Goal: Transaction & Acquisition: Purchase product/service

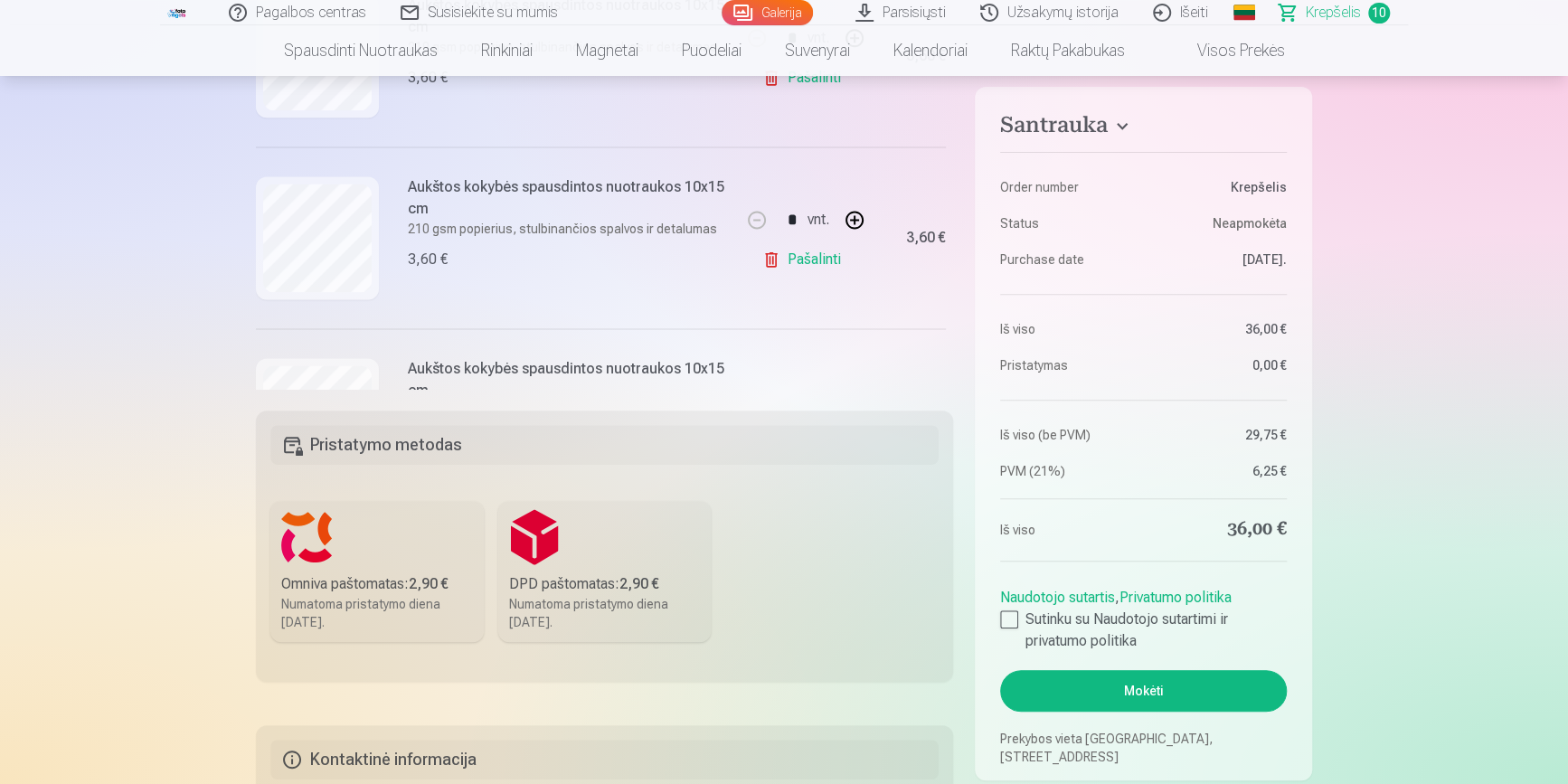
scroll to position [1447, 0]
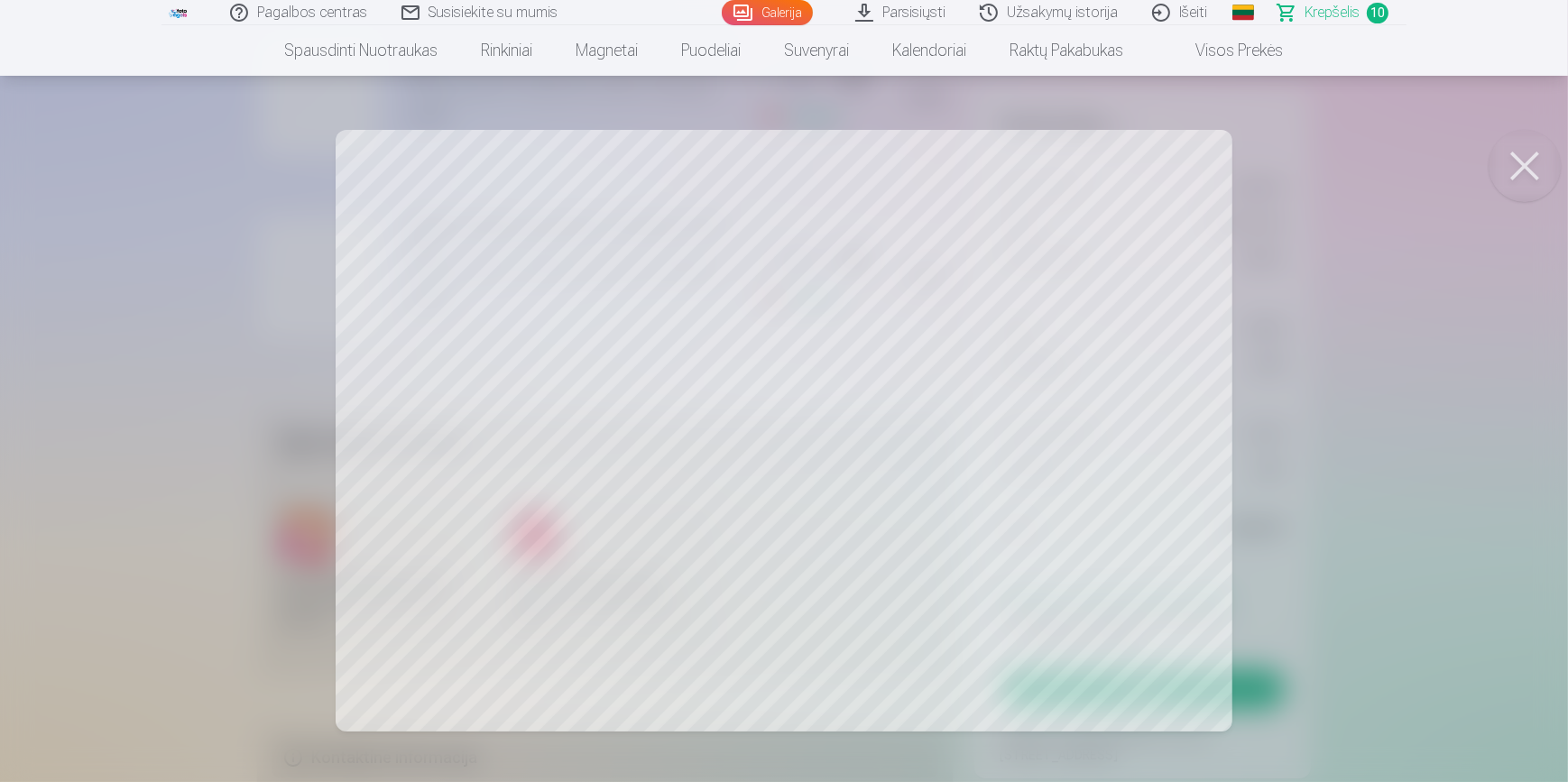
click at [1533, 164] on button at bounding box center [1524, 166] width 72 height 72
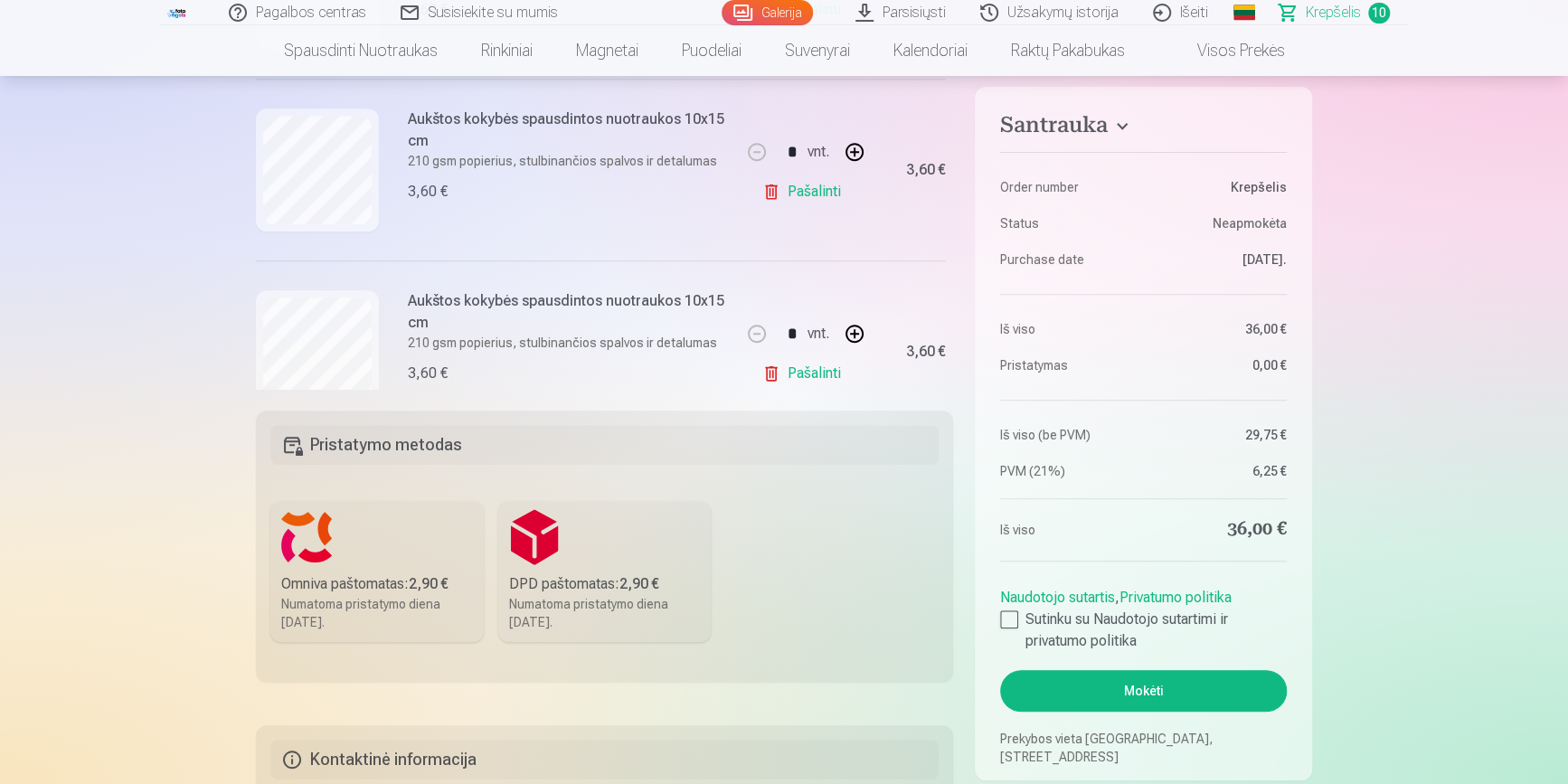
scroll to position [955, 0]
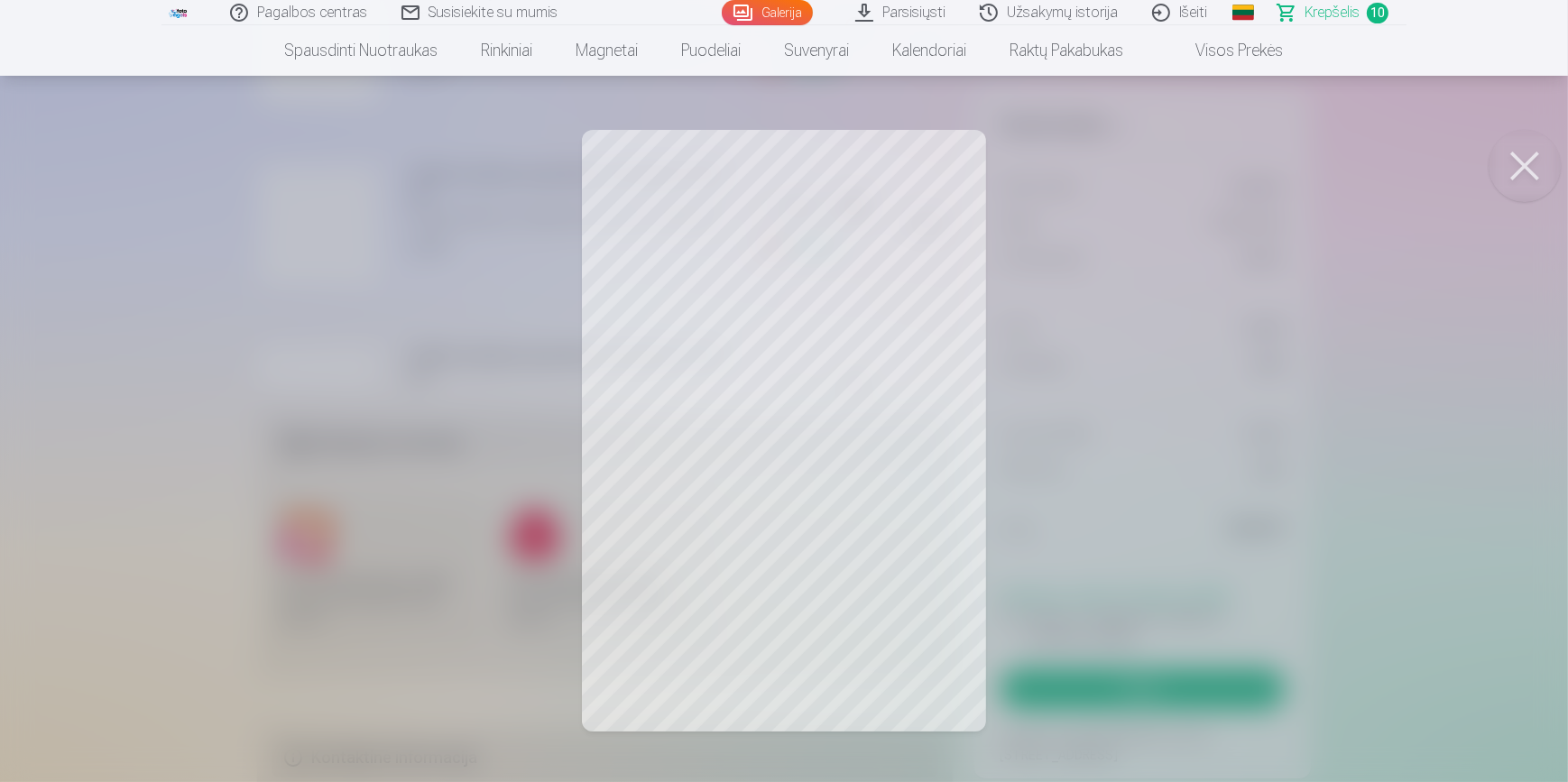
click at [1532, 162] on button at bounding box center [1524, 166] width 72 height 72
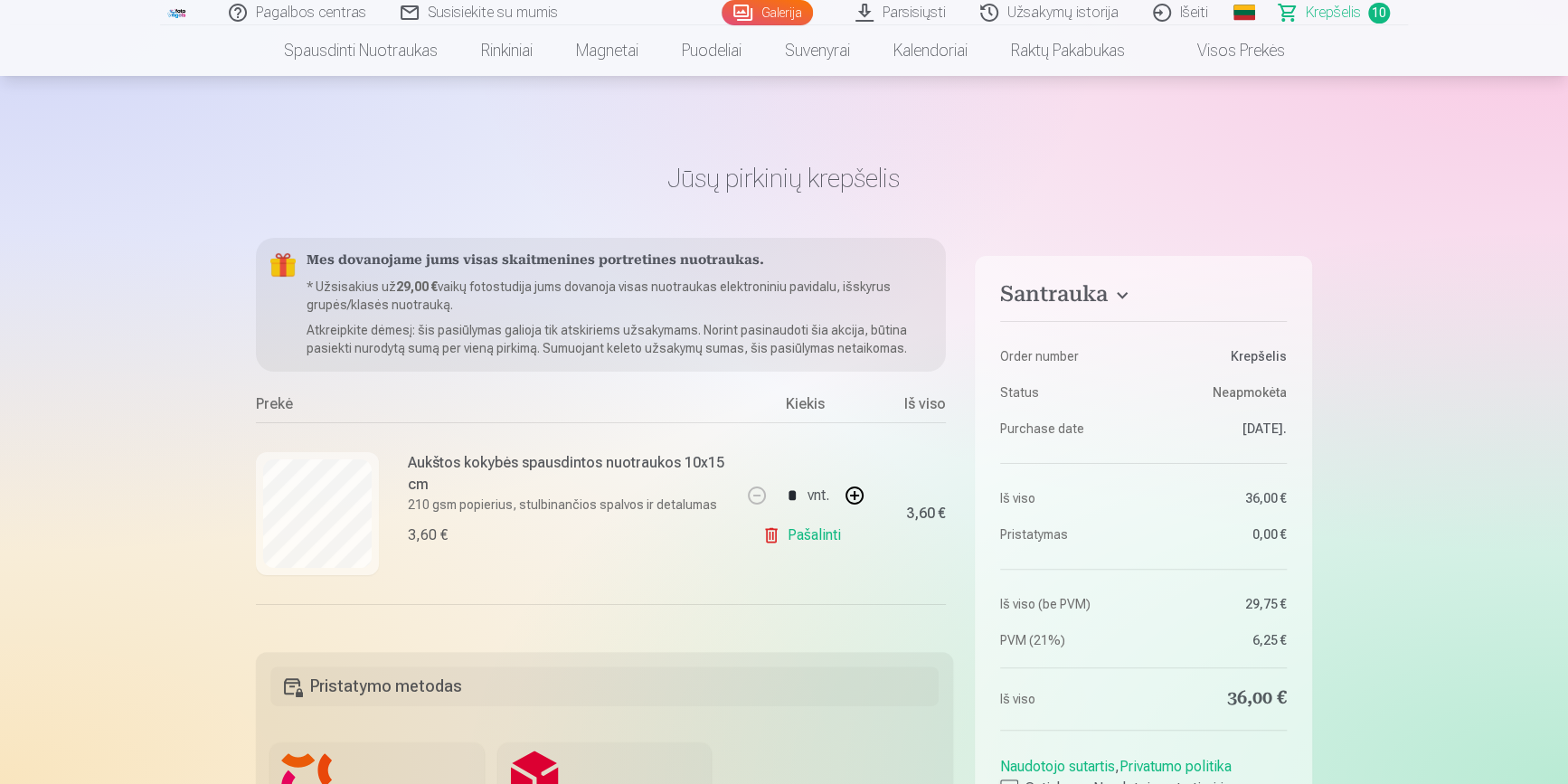
scroll to position [0, 0]
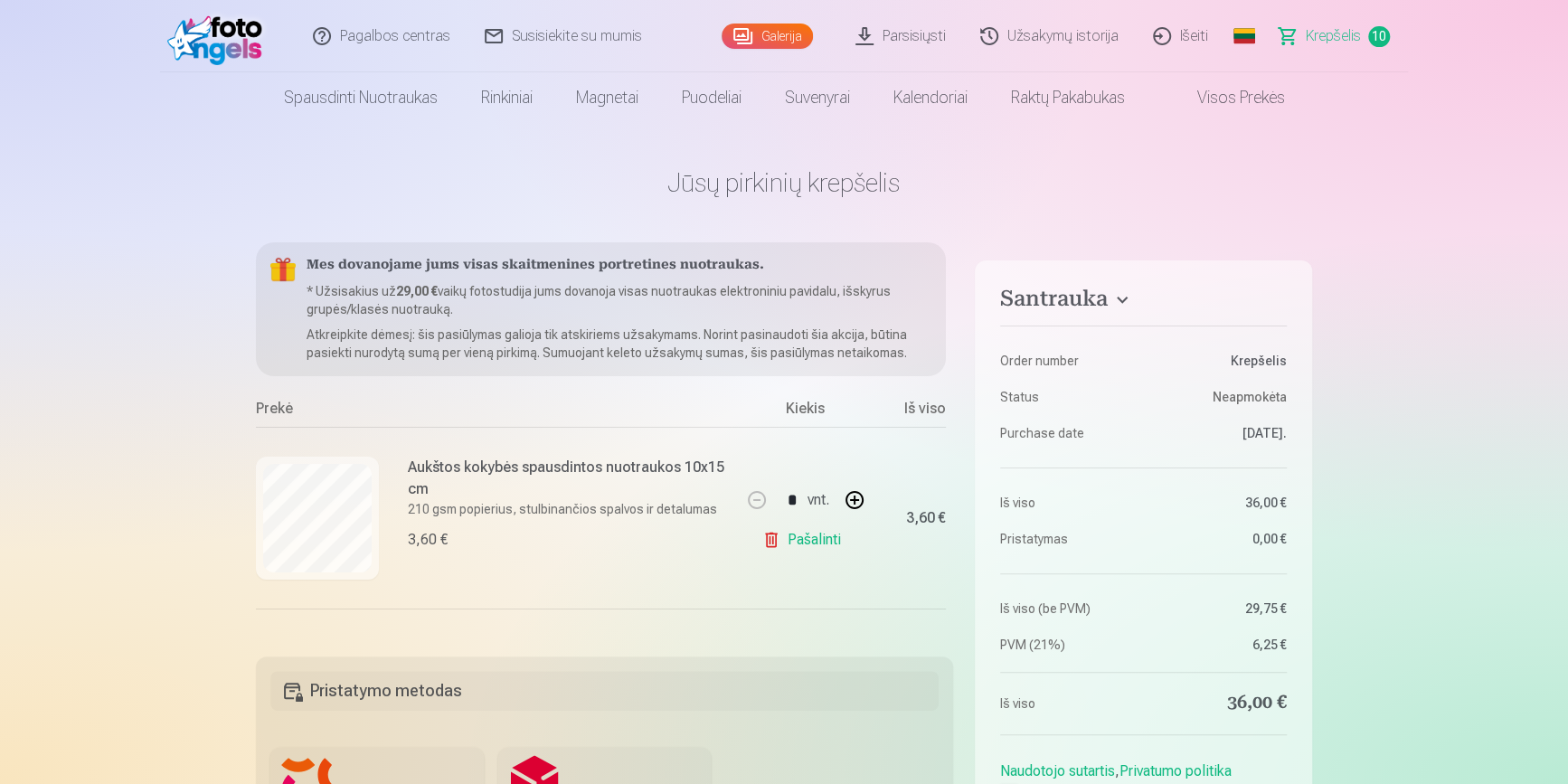
click at [782, 43] on link "Galerija" at bounding box center [767, 36] width 91 height 26
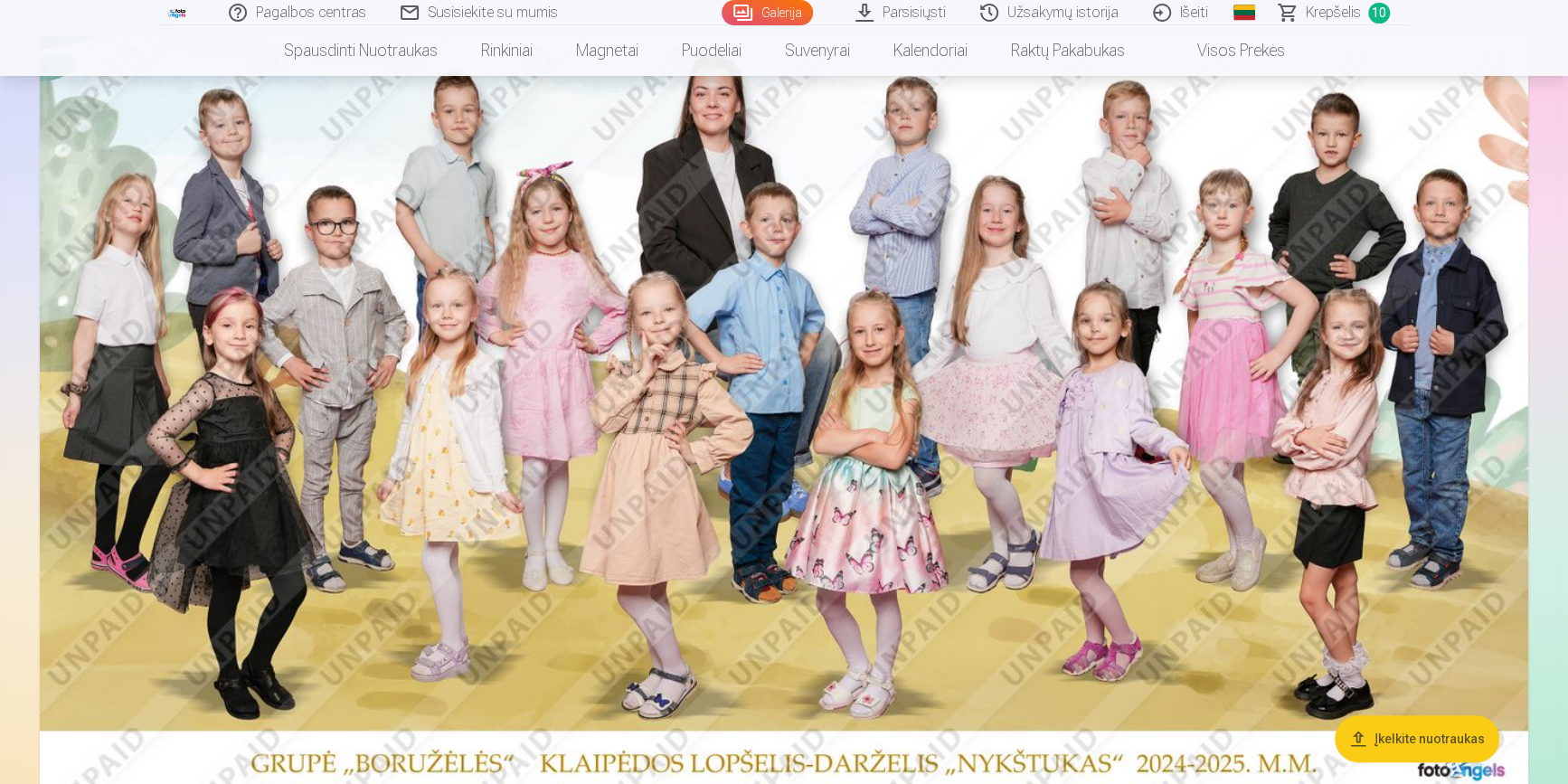
scroll to position [328, 0]
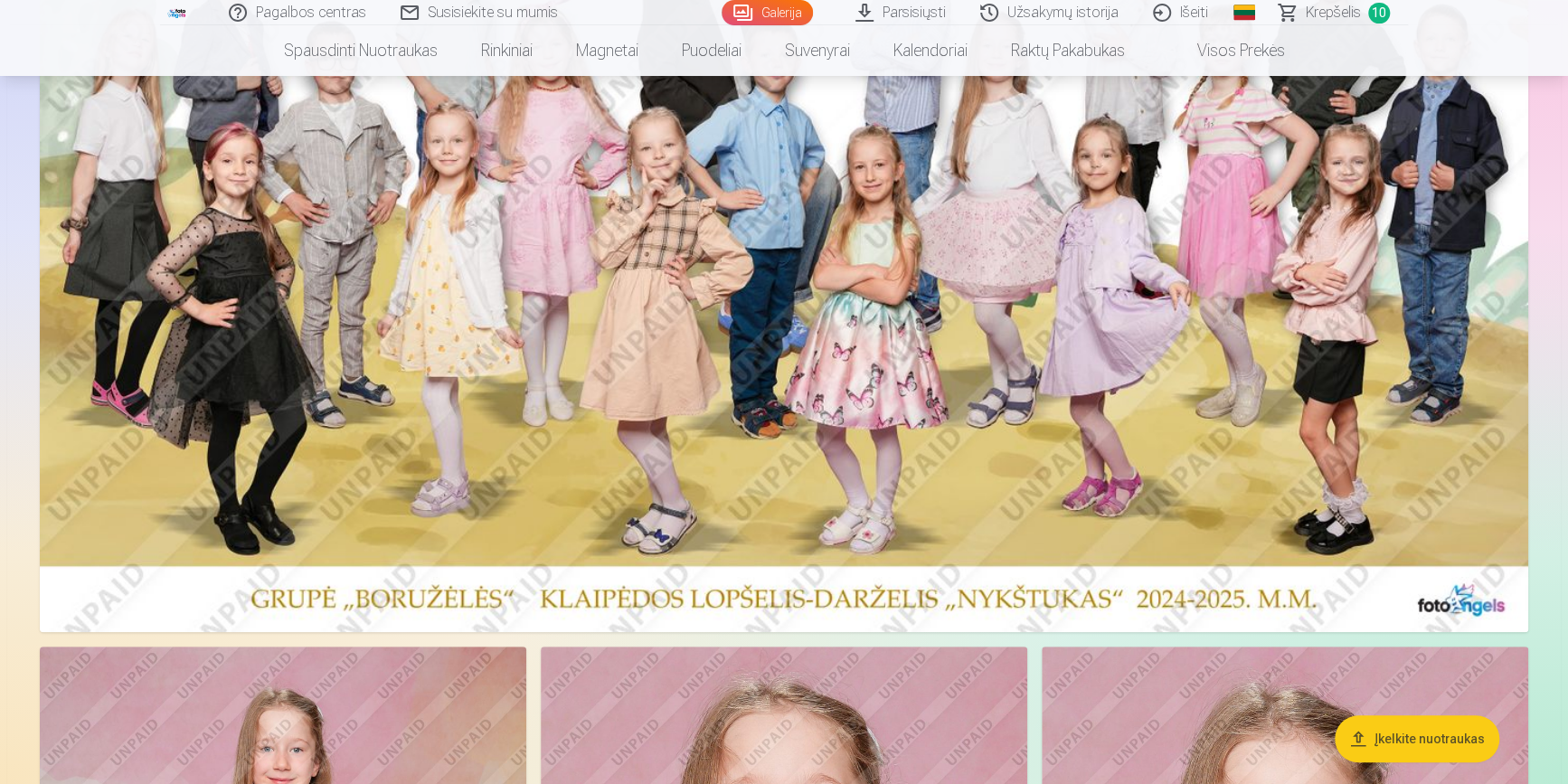
click at [748, 275] on img at bounding box center [784, 252] width 1488 height 761
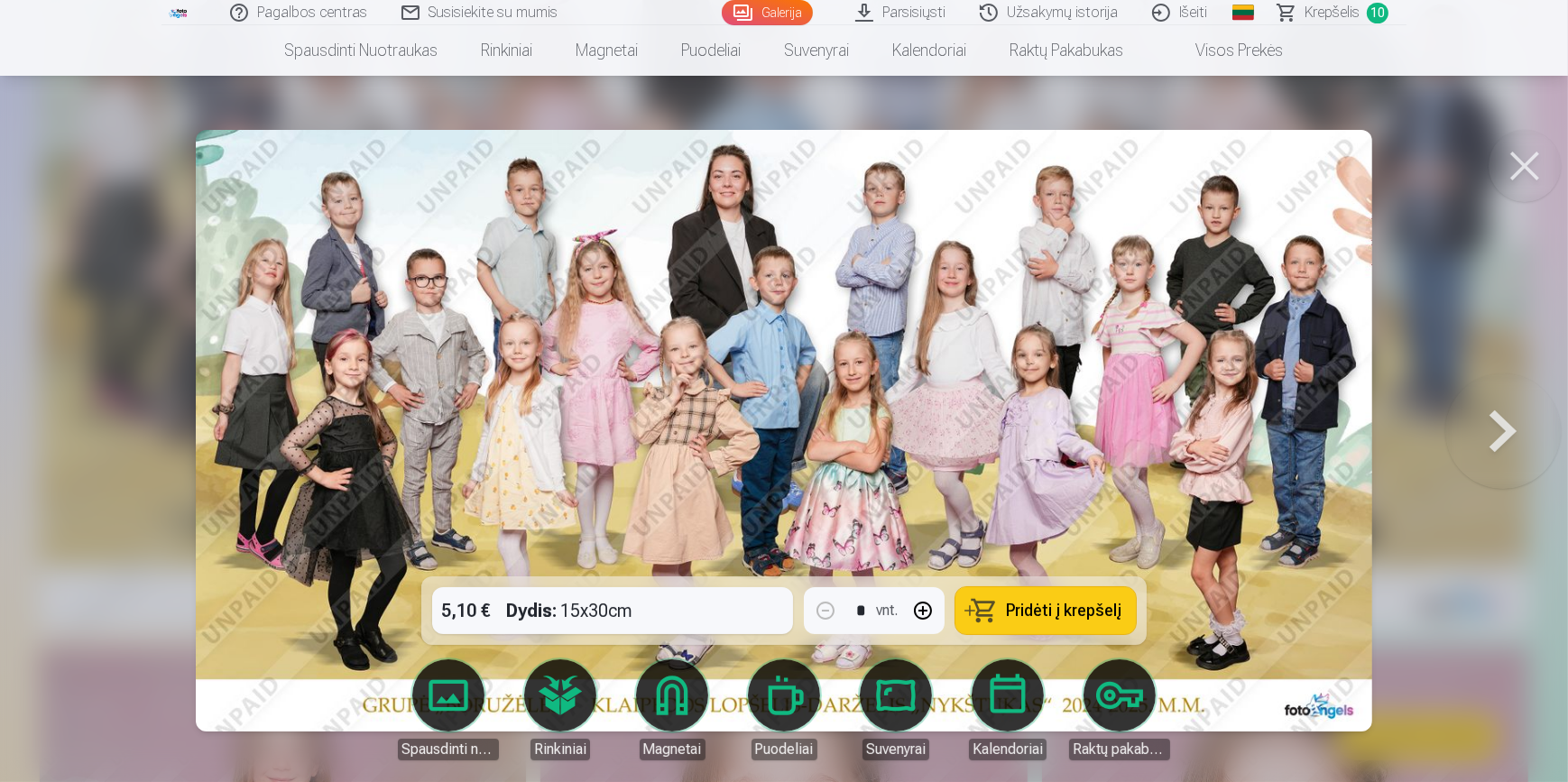
click at [1506, 435] on button at bounding box center [1503, 431] width 116 height 256
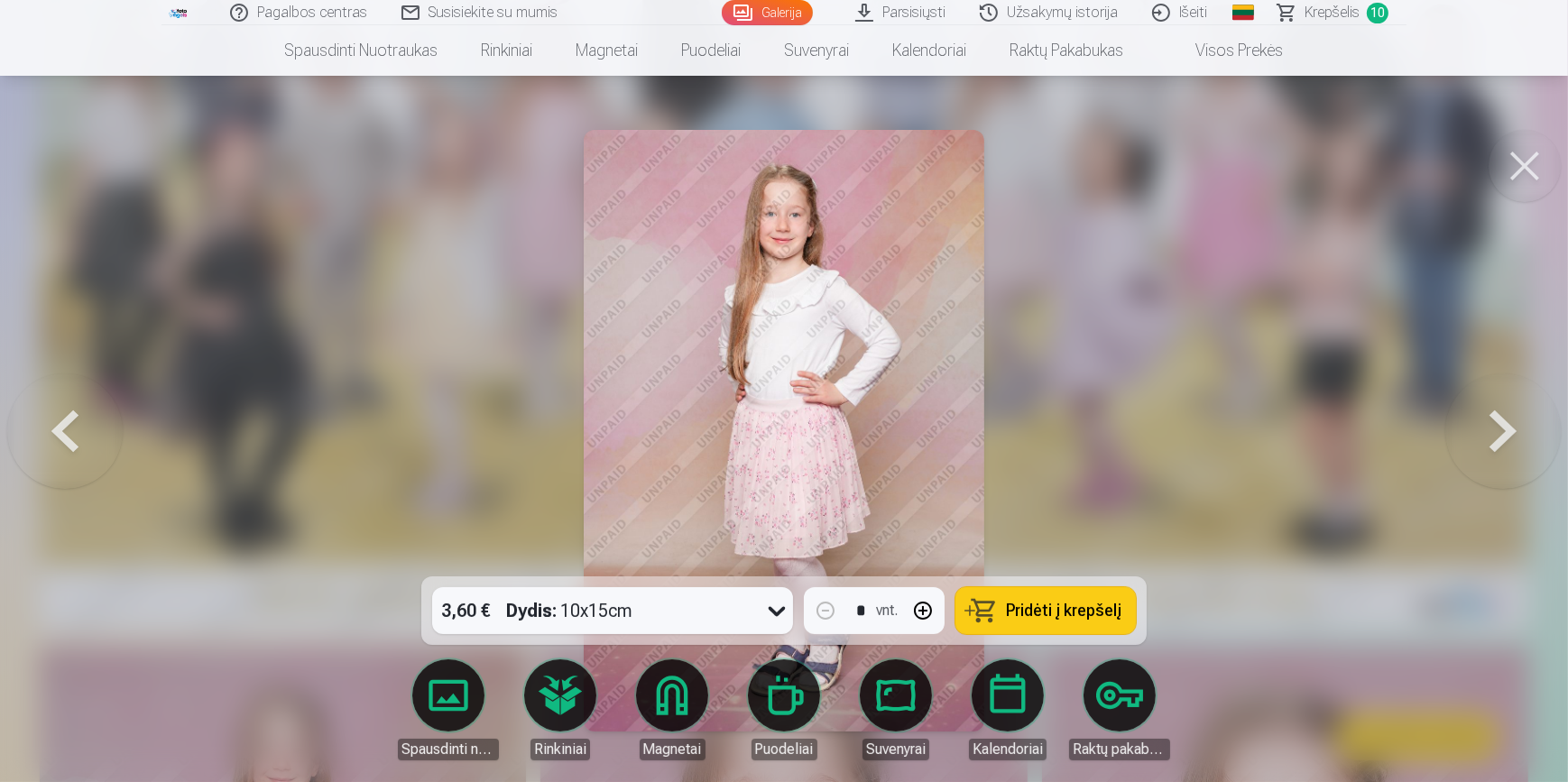
click at [1523, 162] on button at bounding box center [1524, 166] width 72 height 72
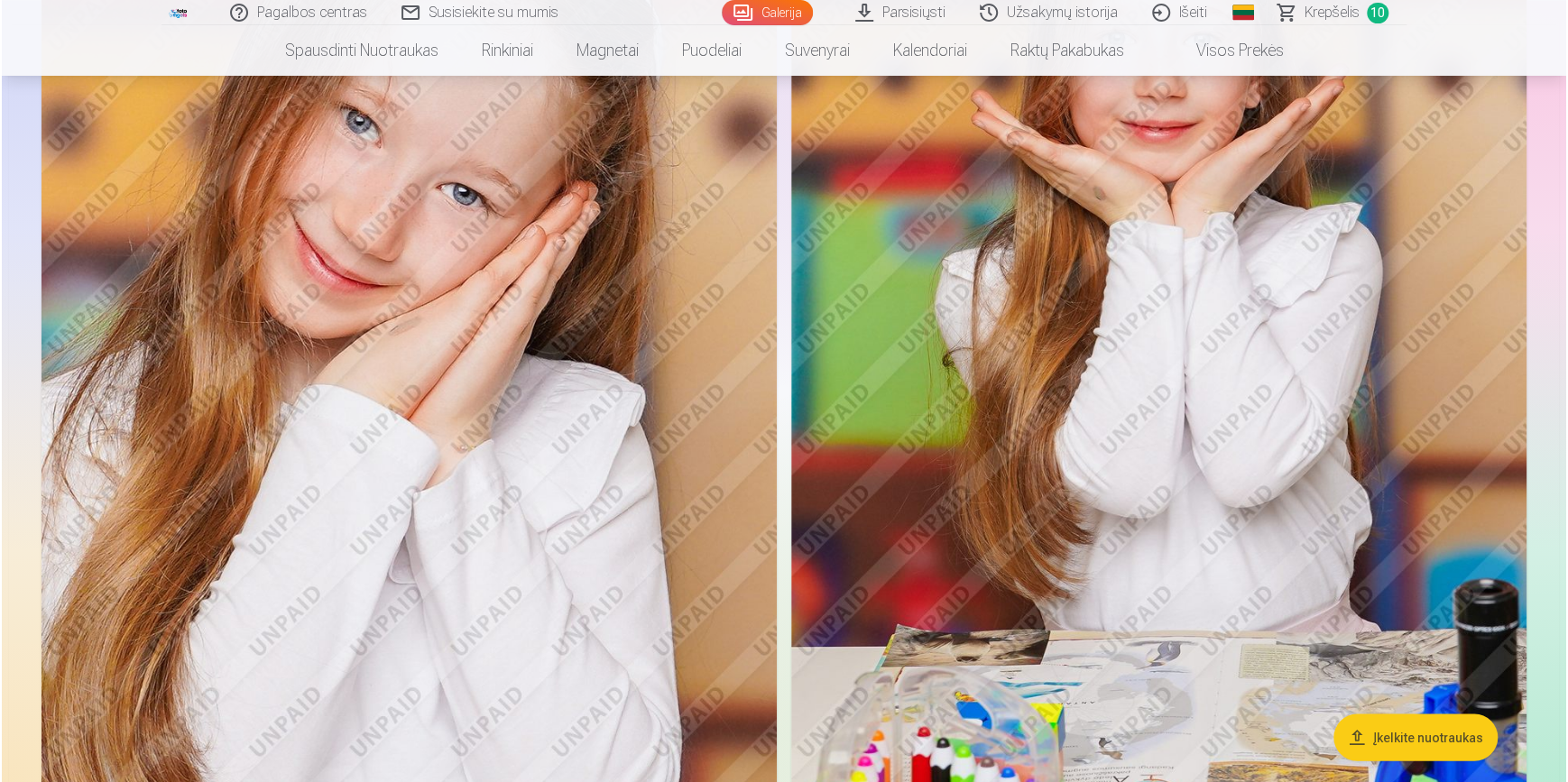
scroll to position [1967, 0]
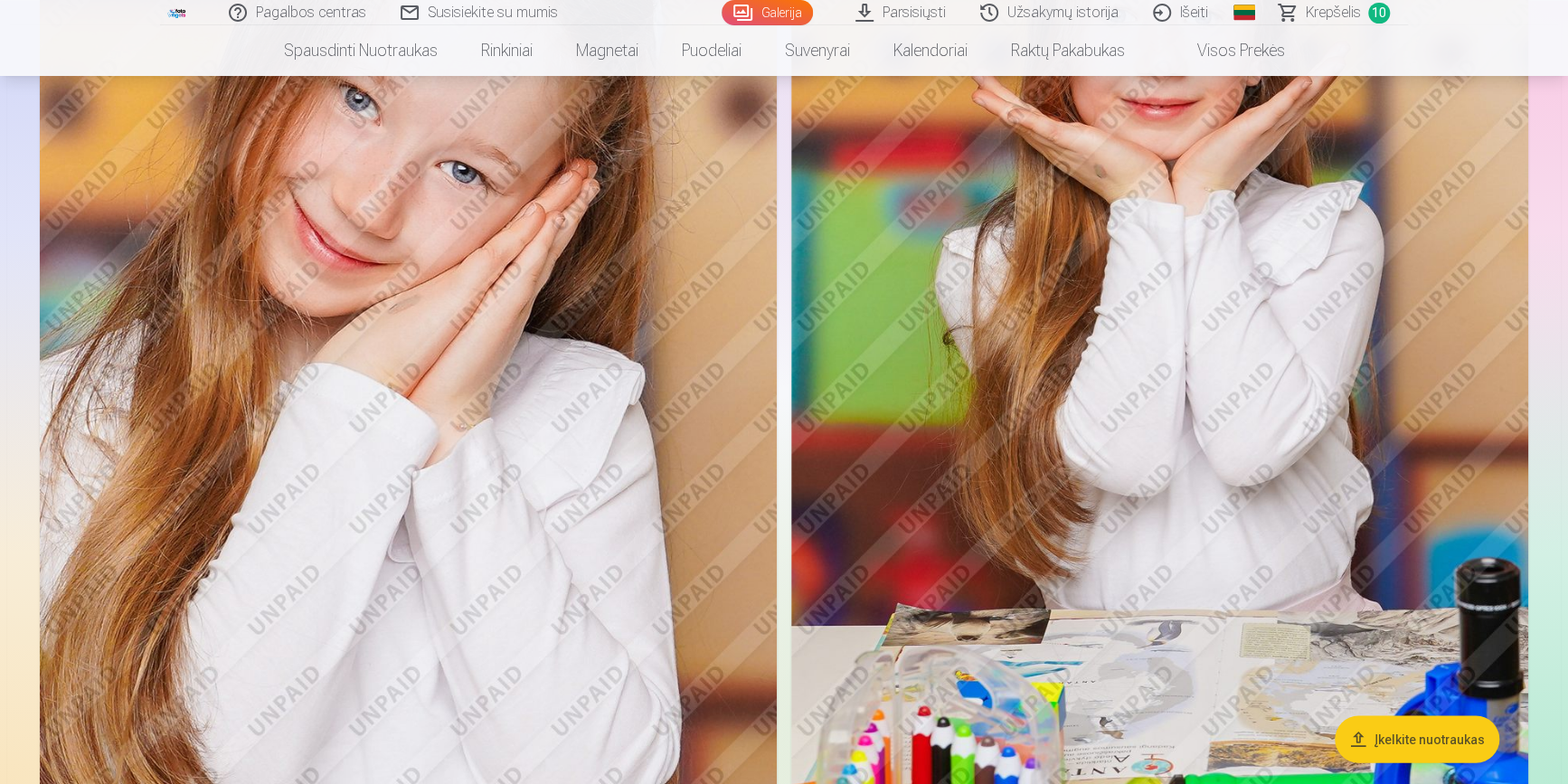
click at [531, 421] on img at bounding box center [408, 299] width 737 height 1106
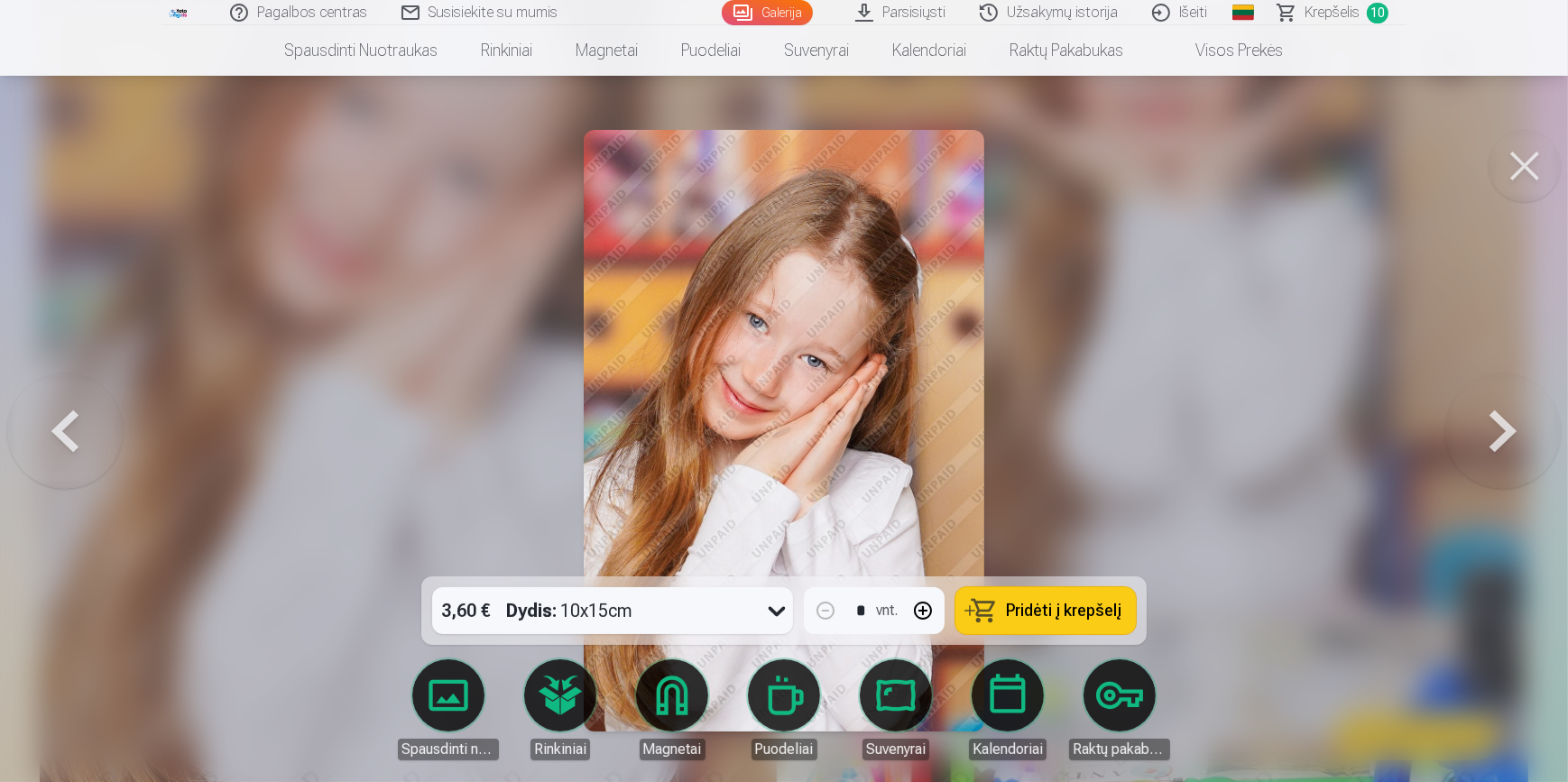
click at [1095, 618] on span "Pridėti į krepšelį" at bounding box center [1063, 610] width 116 height 16
click at [1351, 13] on span "Krepšelis" at bounding box center [1331, 12] width 55 height 22
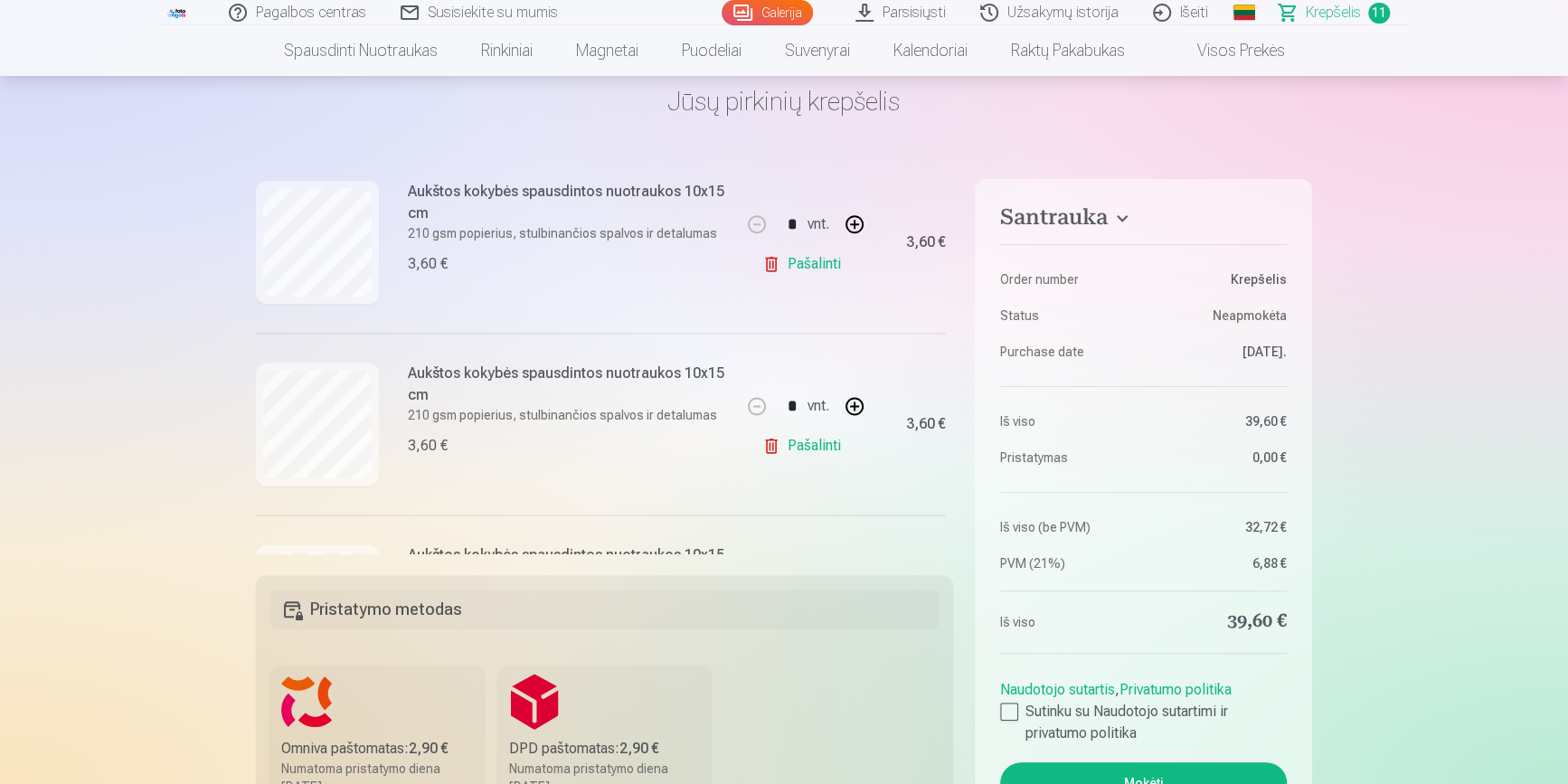
scroll to position [1465, 0]
click at [812, 259] on link "Pašalinti" at bounding box center [805, 266] width 85 height 36
click at [785, 15] on link "Galerija" at bounding box center [767, 12] width 91 height 26
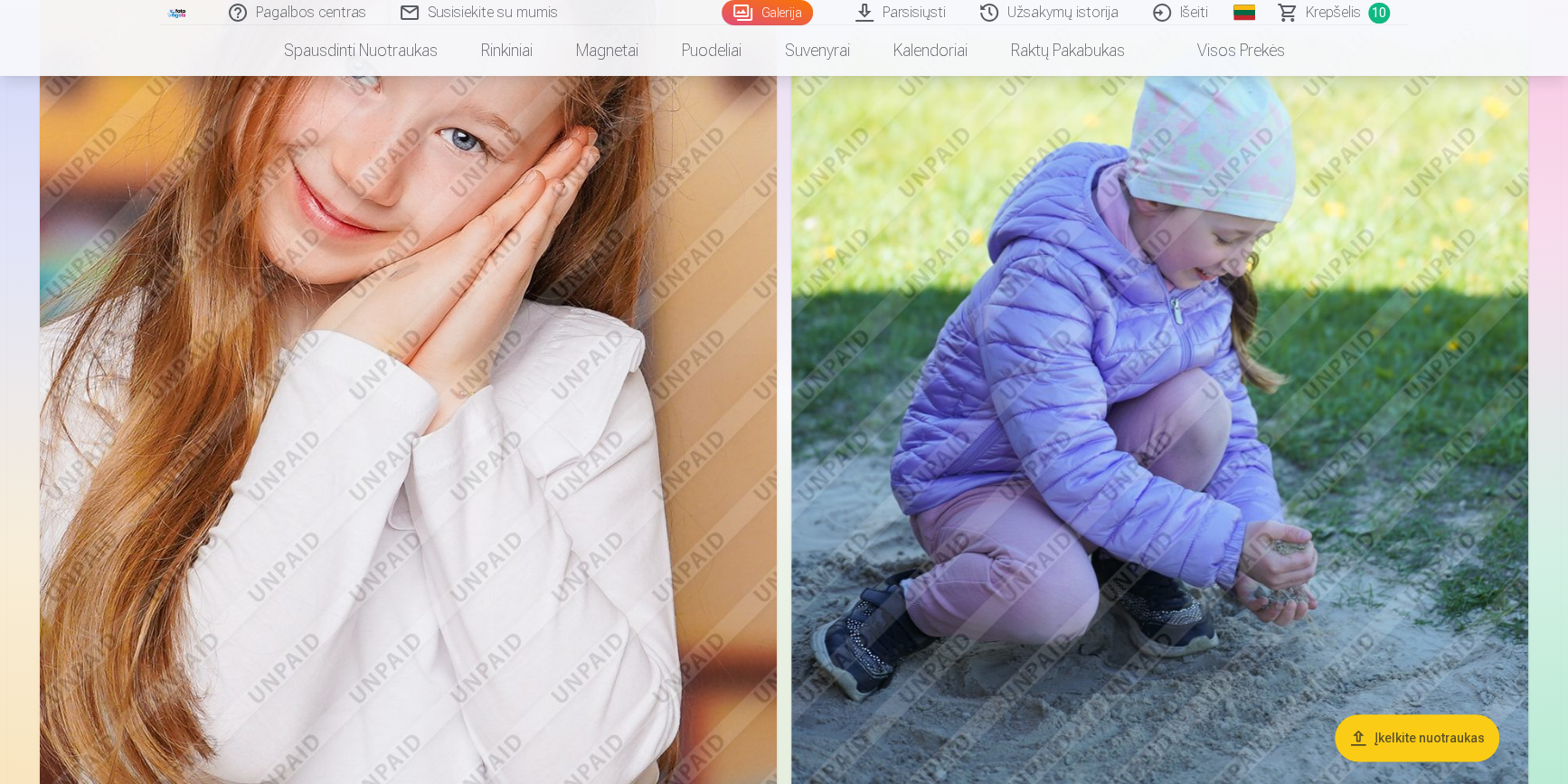
scroll to position [5178, 0]
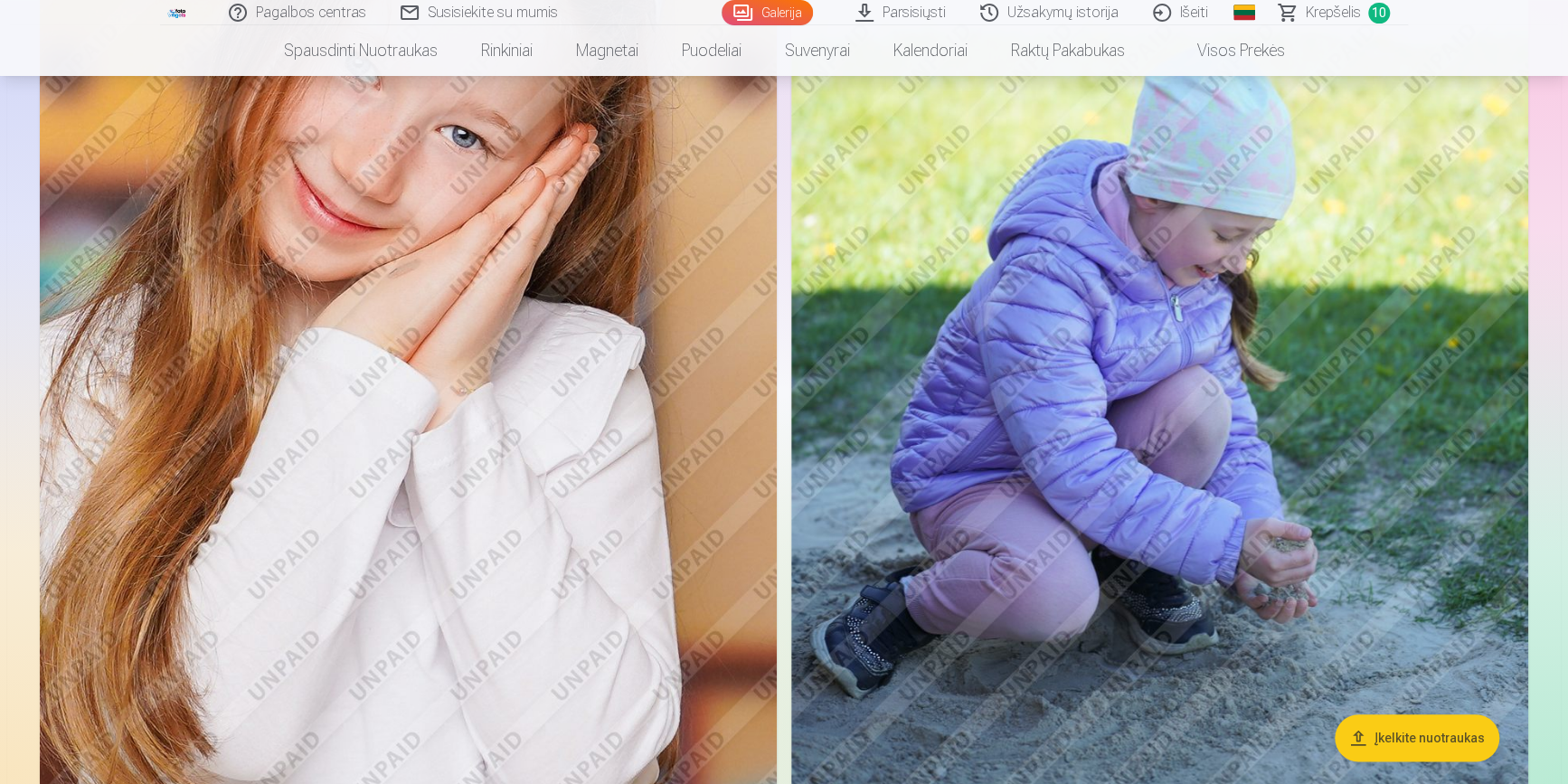
click at [1315, 10] on span "Krepšelis" at bounding box center [1333, 12] width 55 height 22
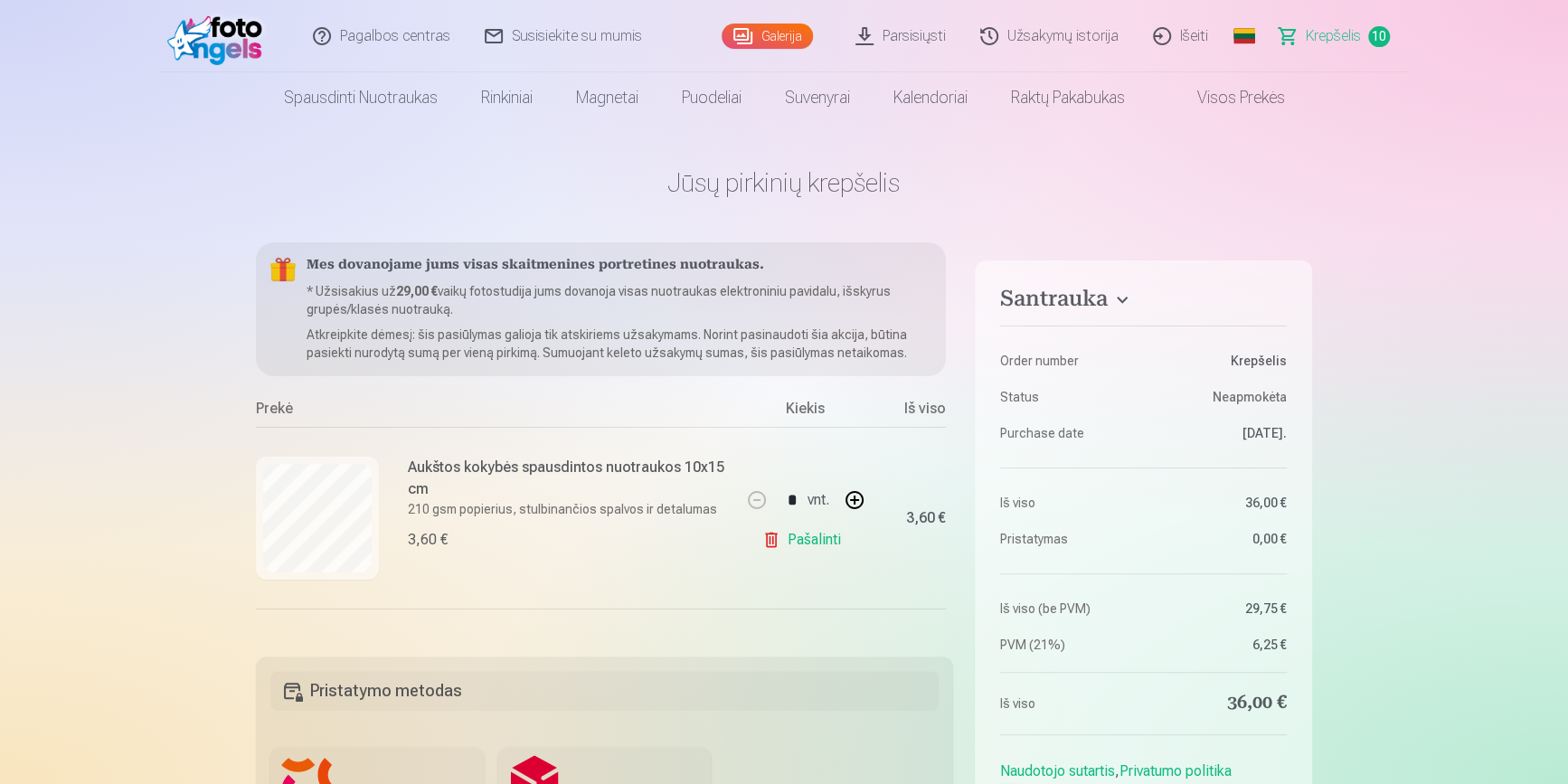
click at [629, 504] on p "210 gsm popierius, stulbinančios spalvos ir detalumas" at bounding box center [568, 509] width 319 height 18
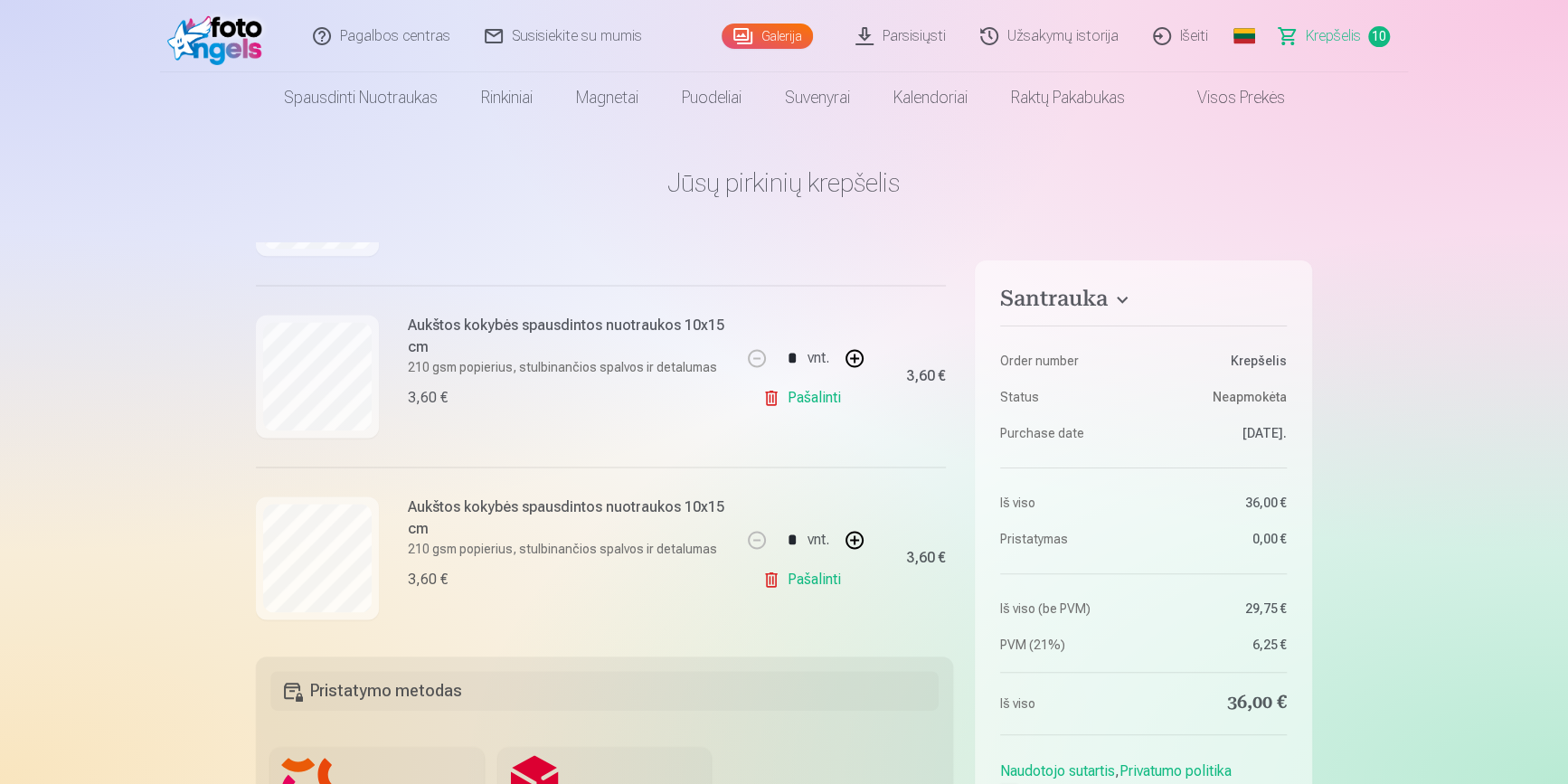
scroll to position [1612, 0]
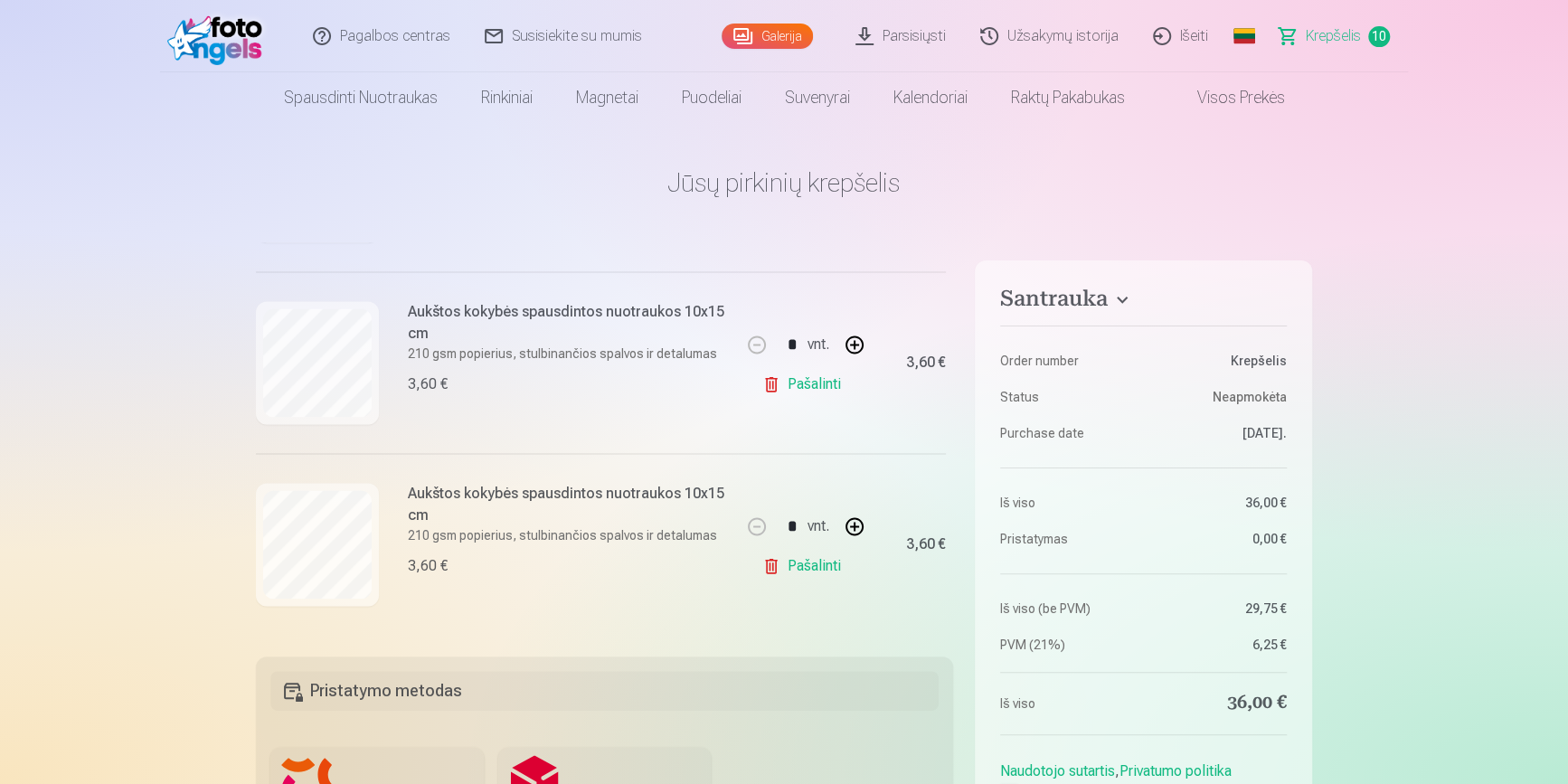
click at [812, 384] on link "Pašalinti" at bounding box center [805, 384] width 85 height 36
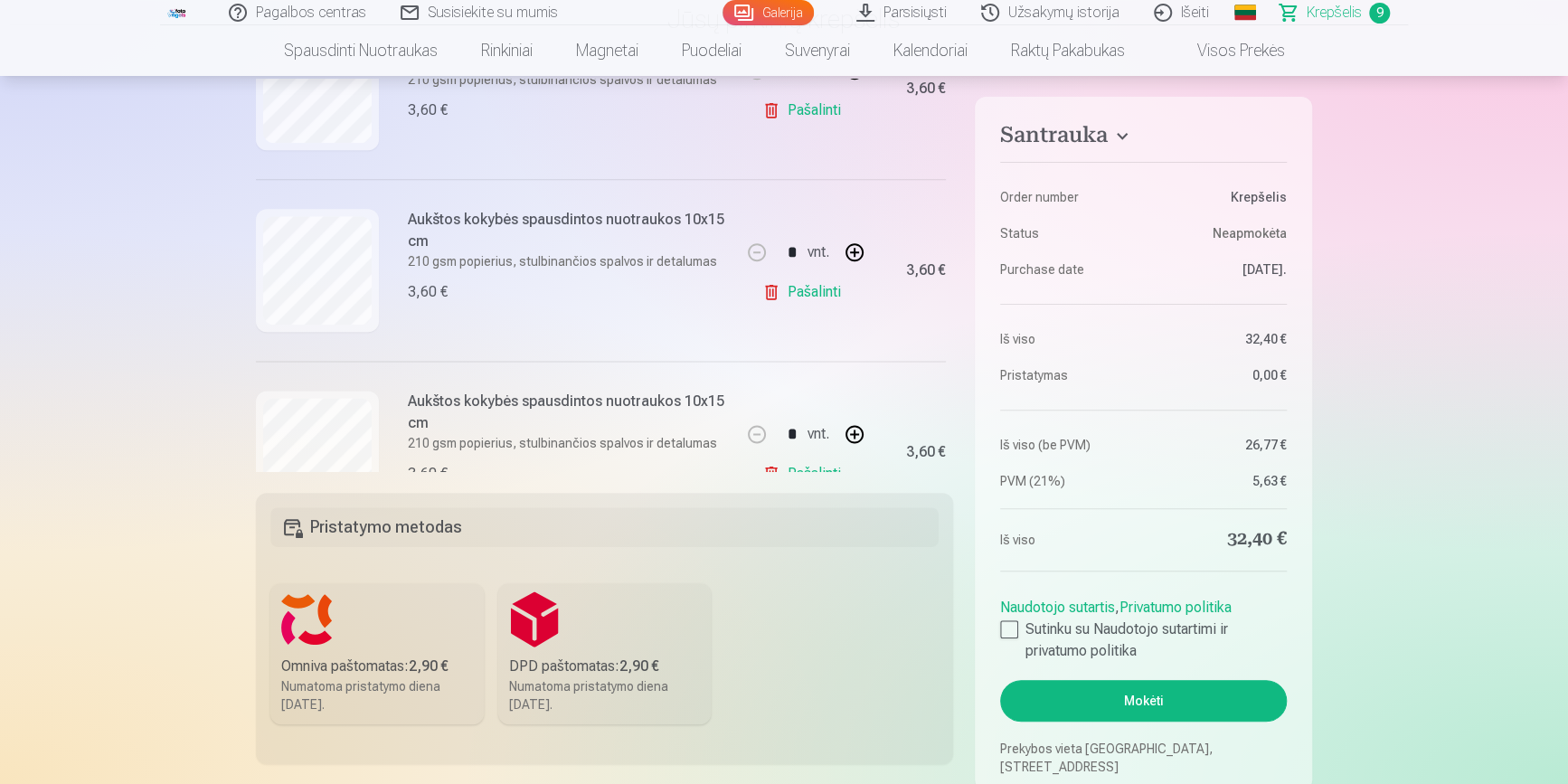
scroll to position [1266, 0]
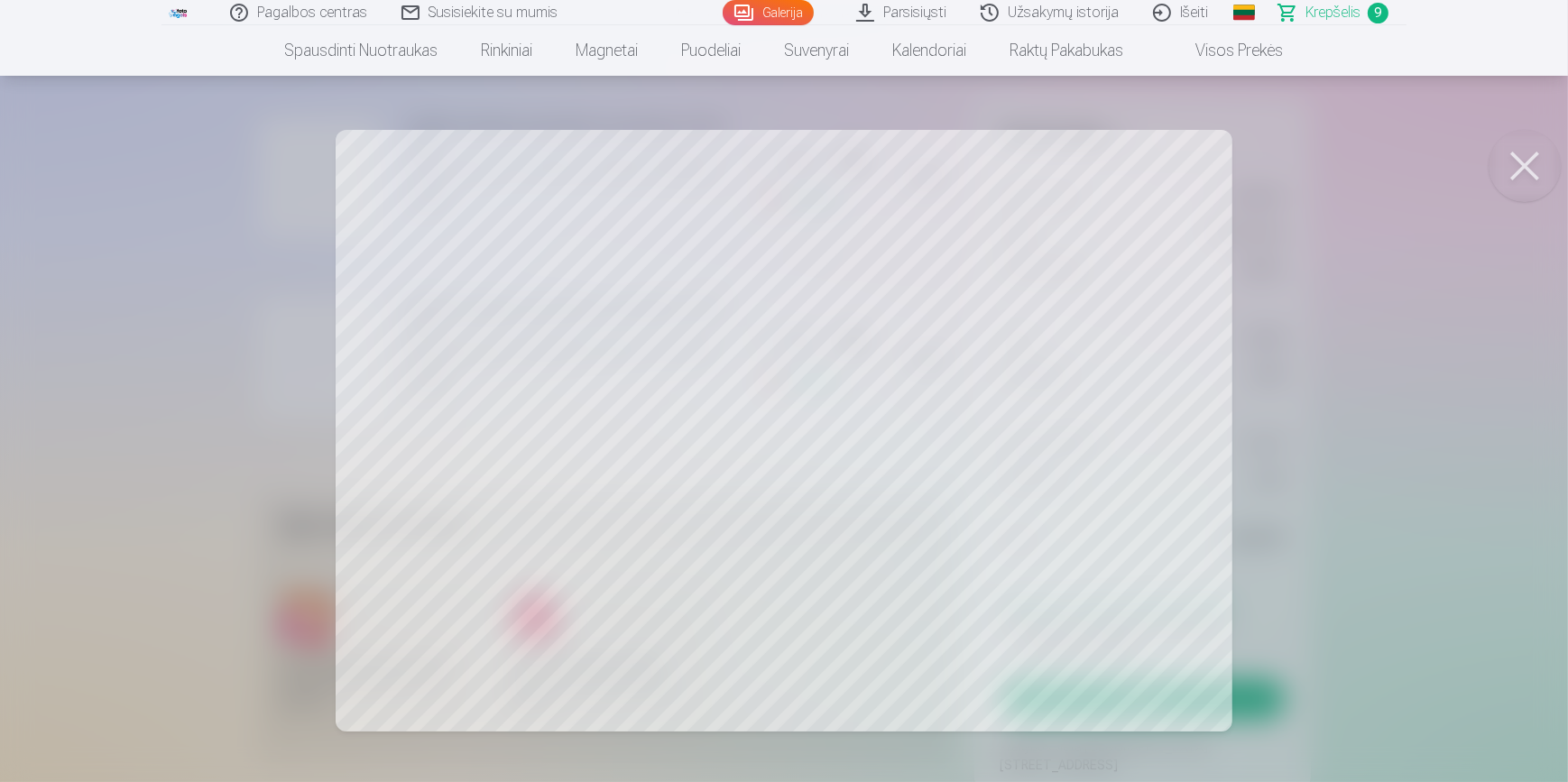
click at [1515, 163] on button at bounding box center [1524, 166] width 72 height 72
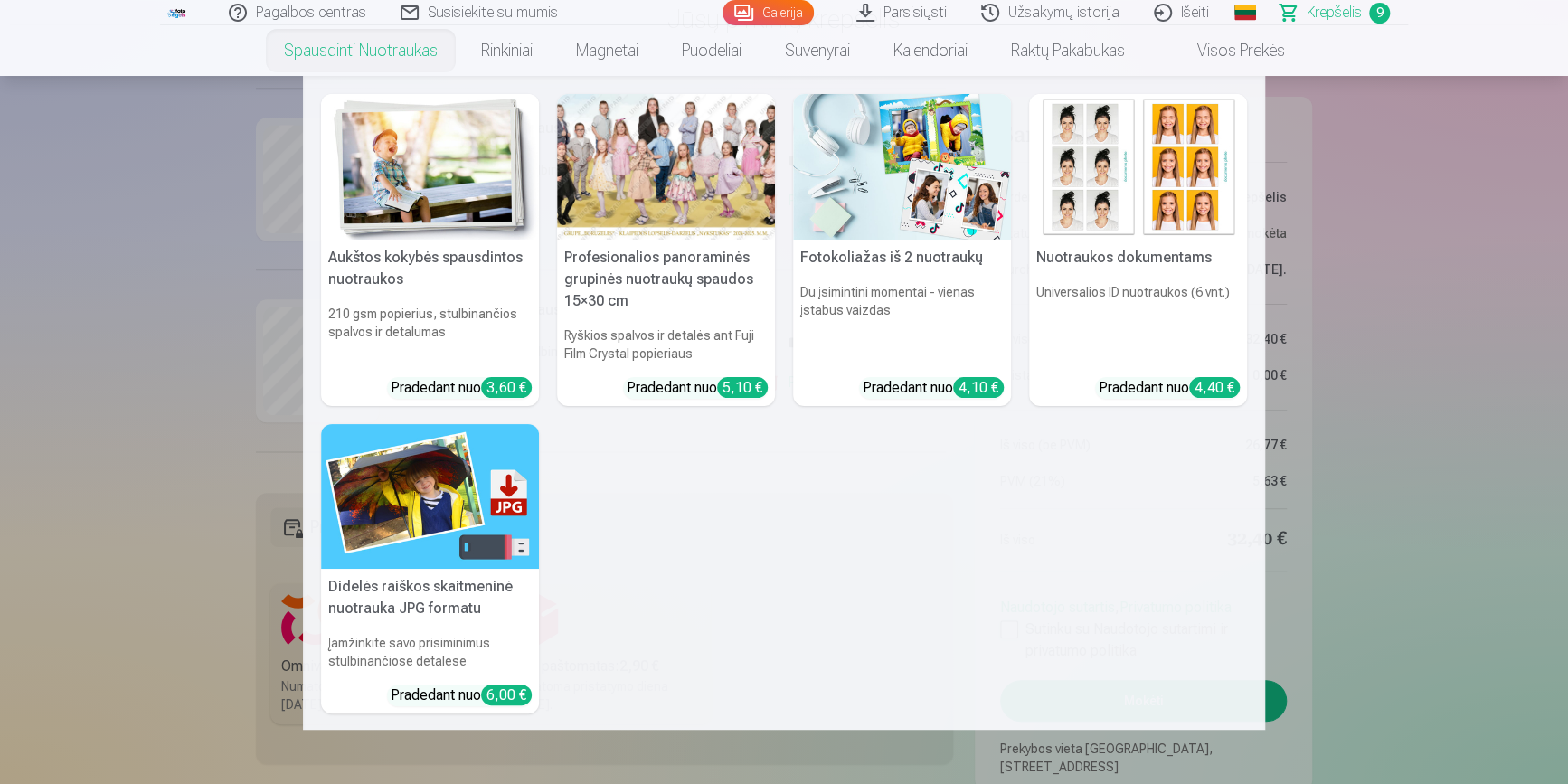
click at [289, 174] on nav "Aukštos kokybės spausdintos nuotraukos 210 gsm popierius, stulbinančios spalvos…" at bounding box center [784, 402] width 1568 height 654
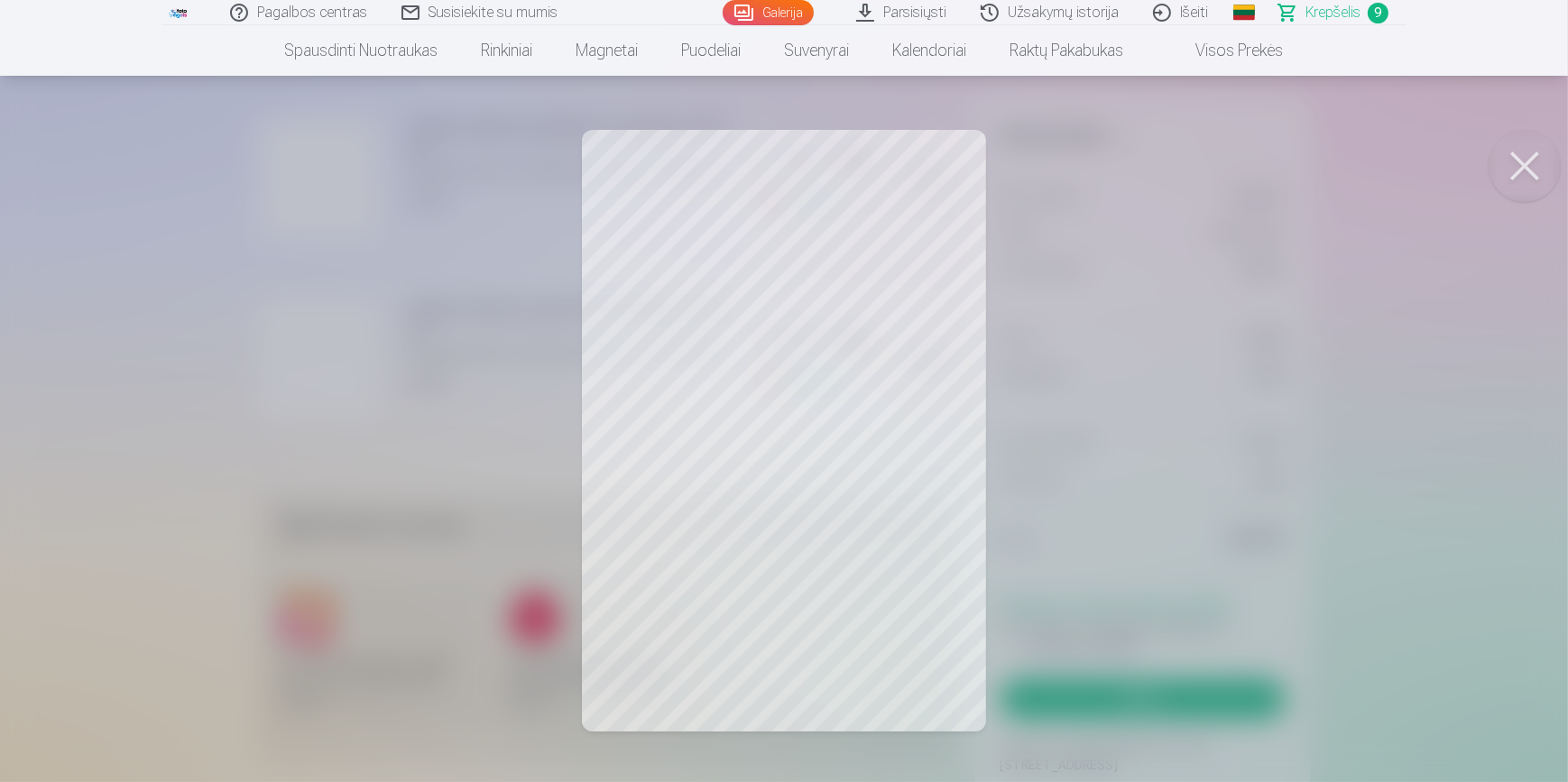
click at [1513, 161] on button at bounding box center [1524, 166] width 72 height 72
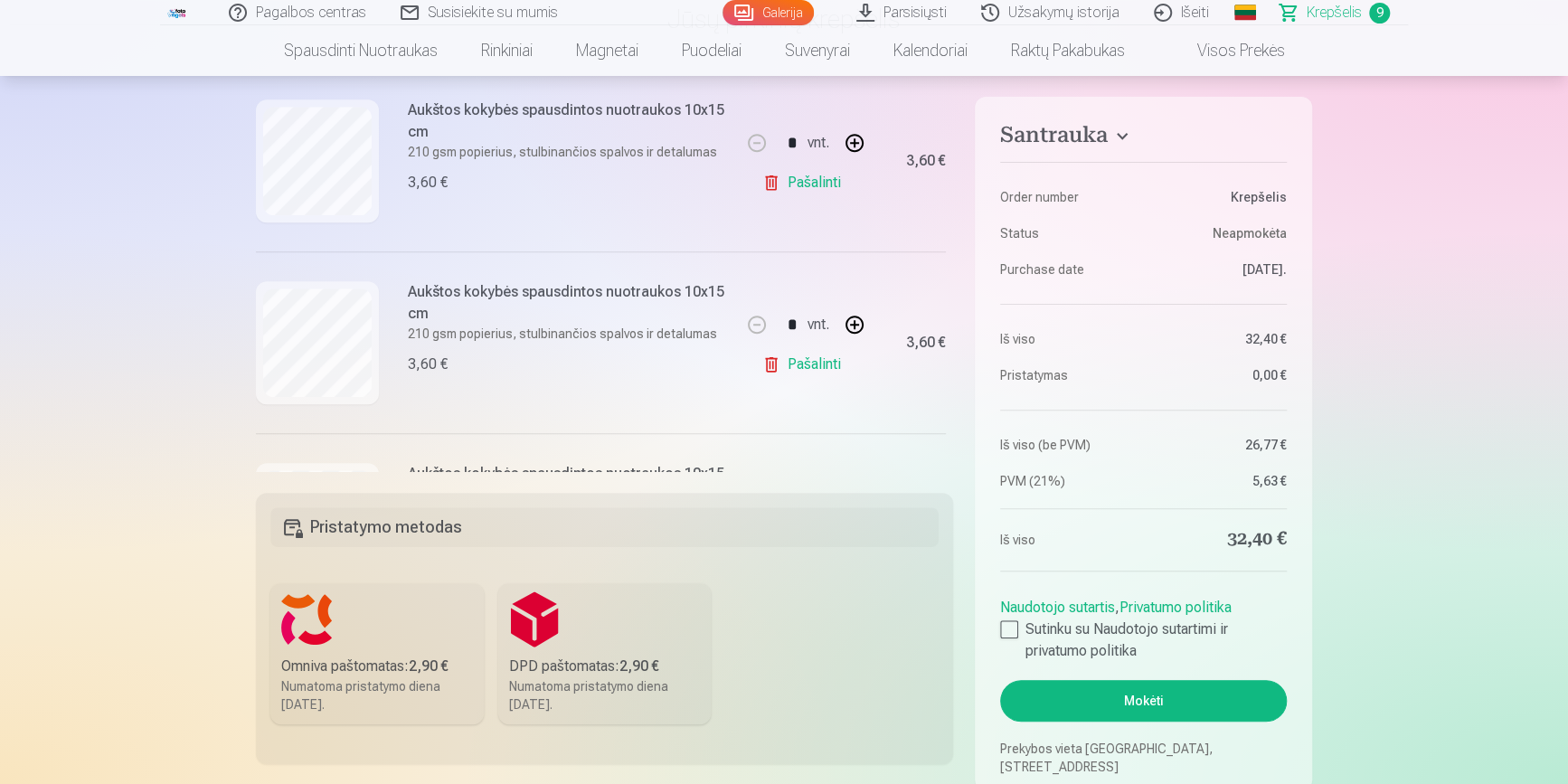
scroll to position [1019, 0]
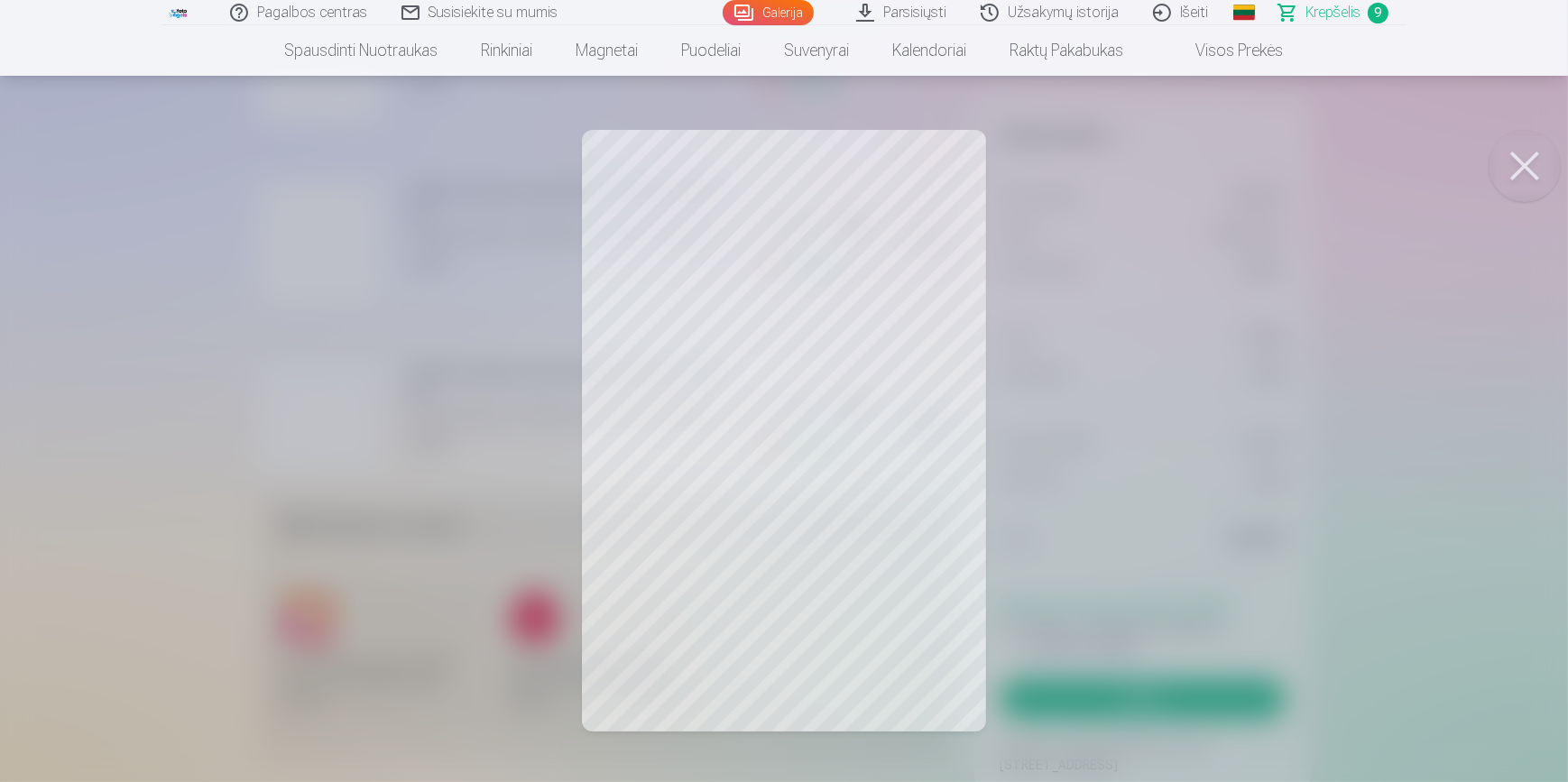
click at [1510, 168] on button at bounding box center [1524, 166] width 72 height 72
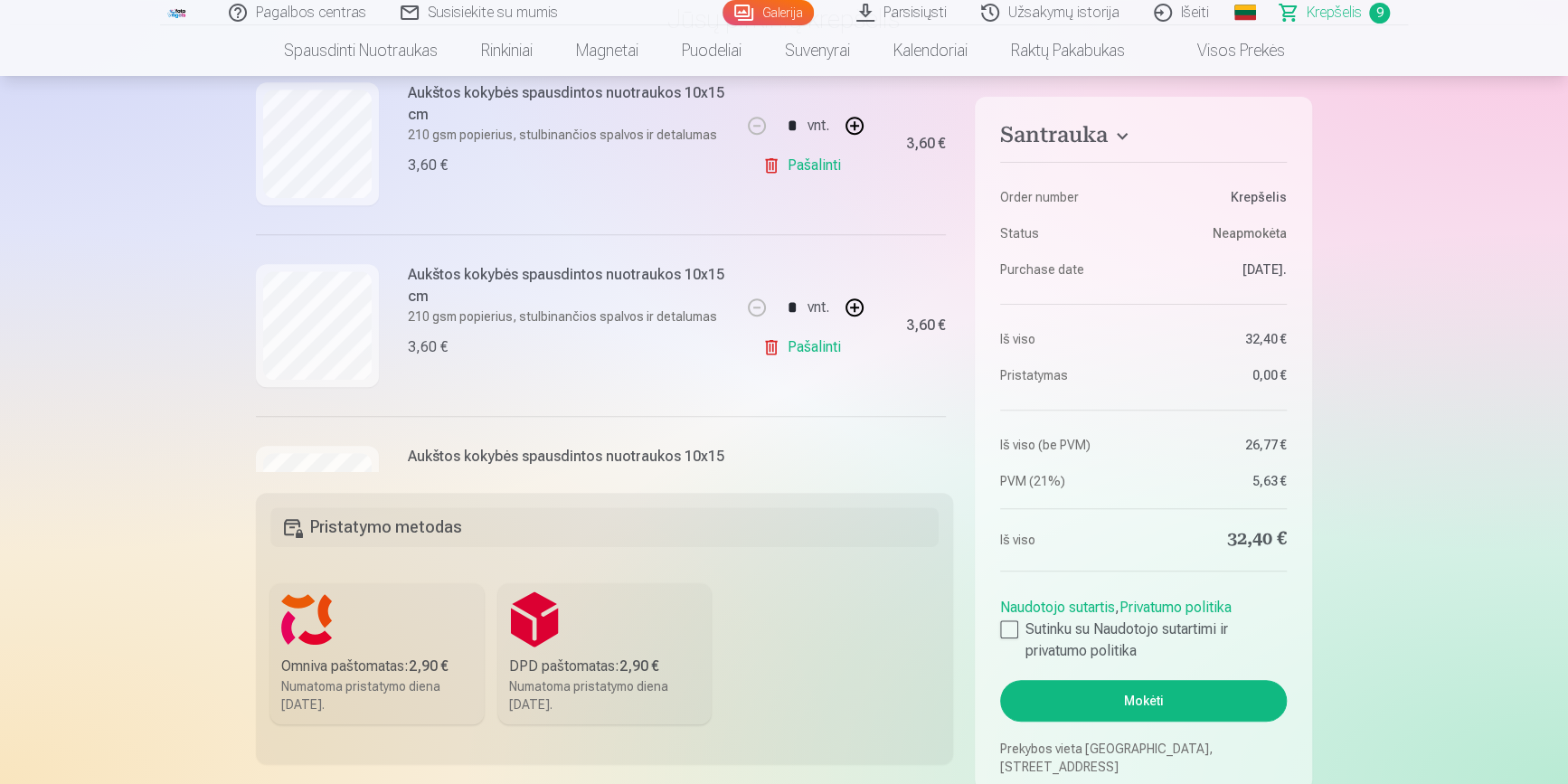
scroll to position [855, 0]
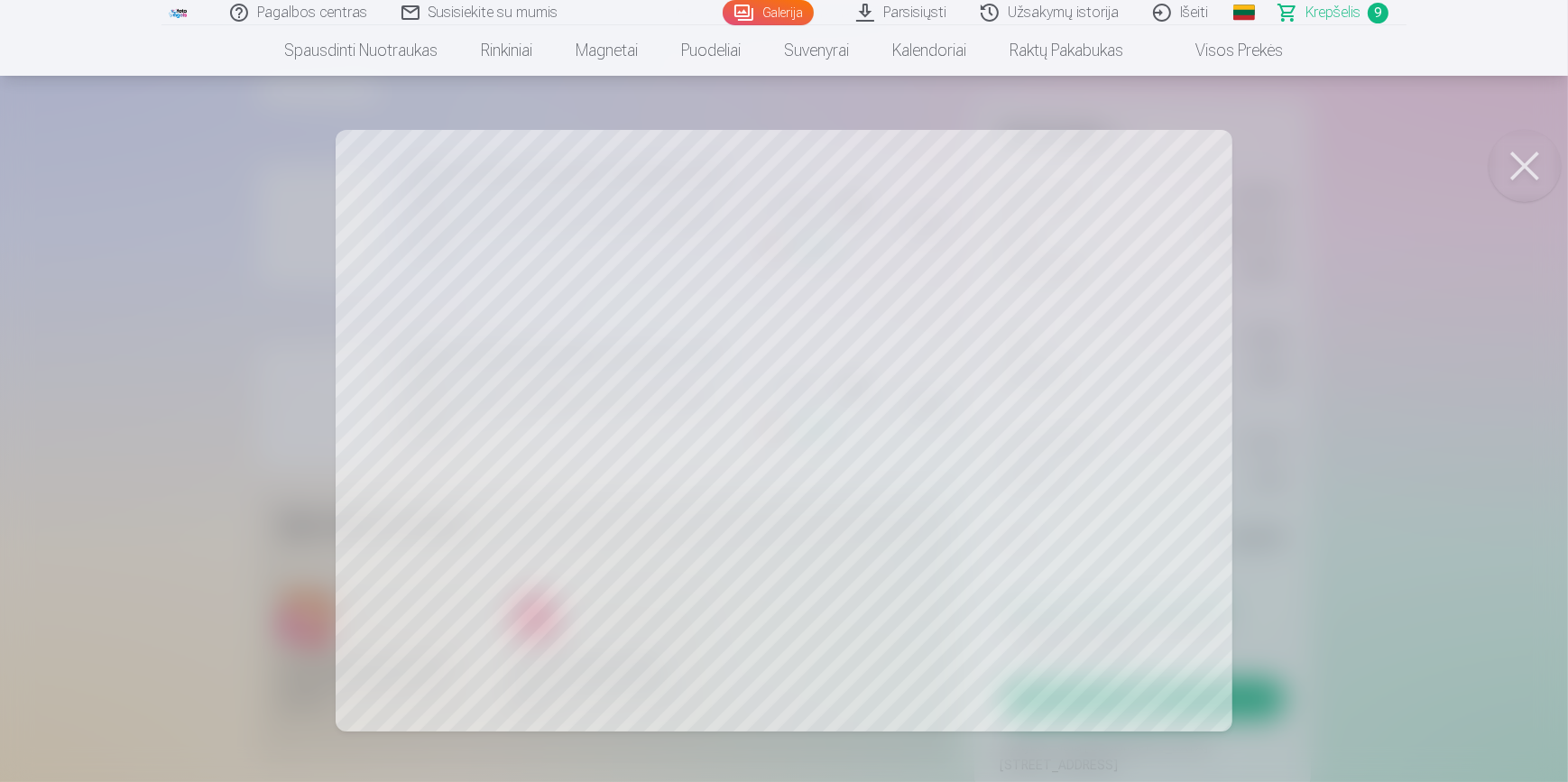
click at [1539, 171] on button at bounding box center [1524, 166] width 72 height 72
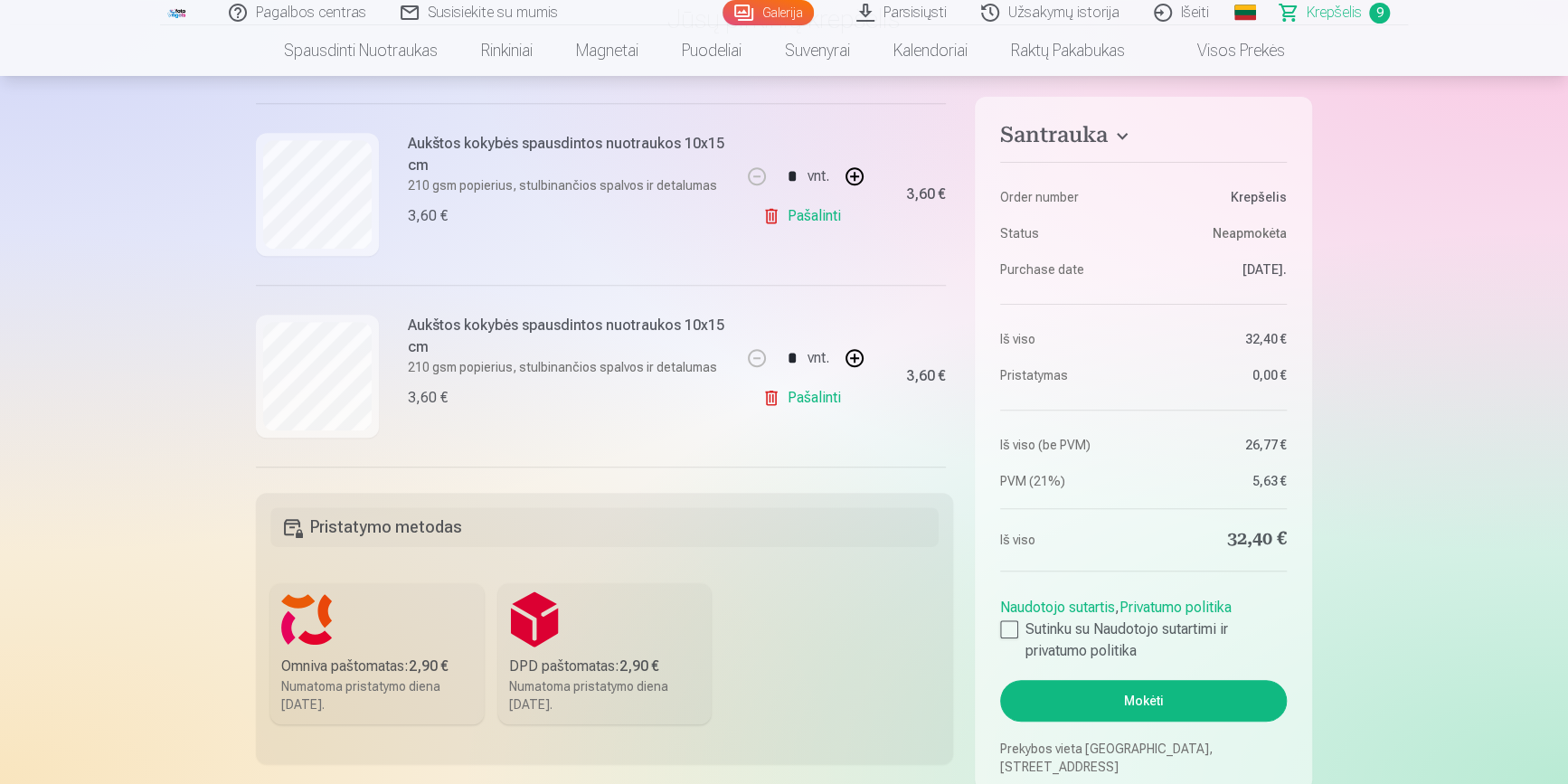
scroll to position [691, 0]
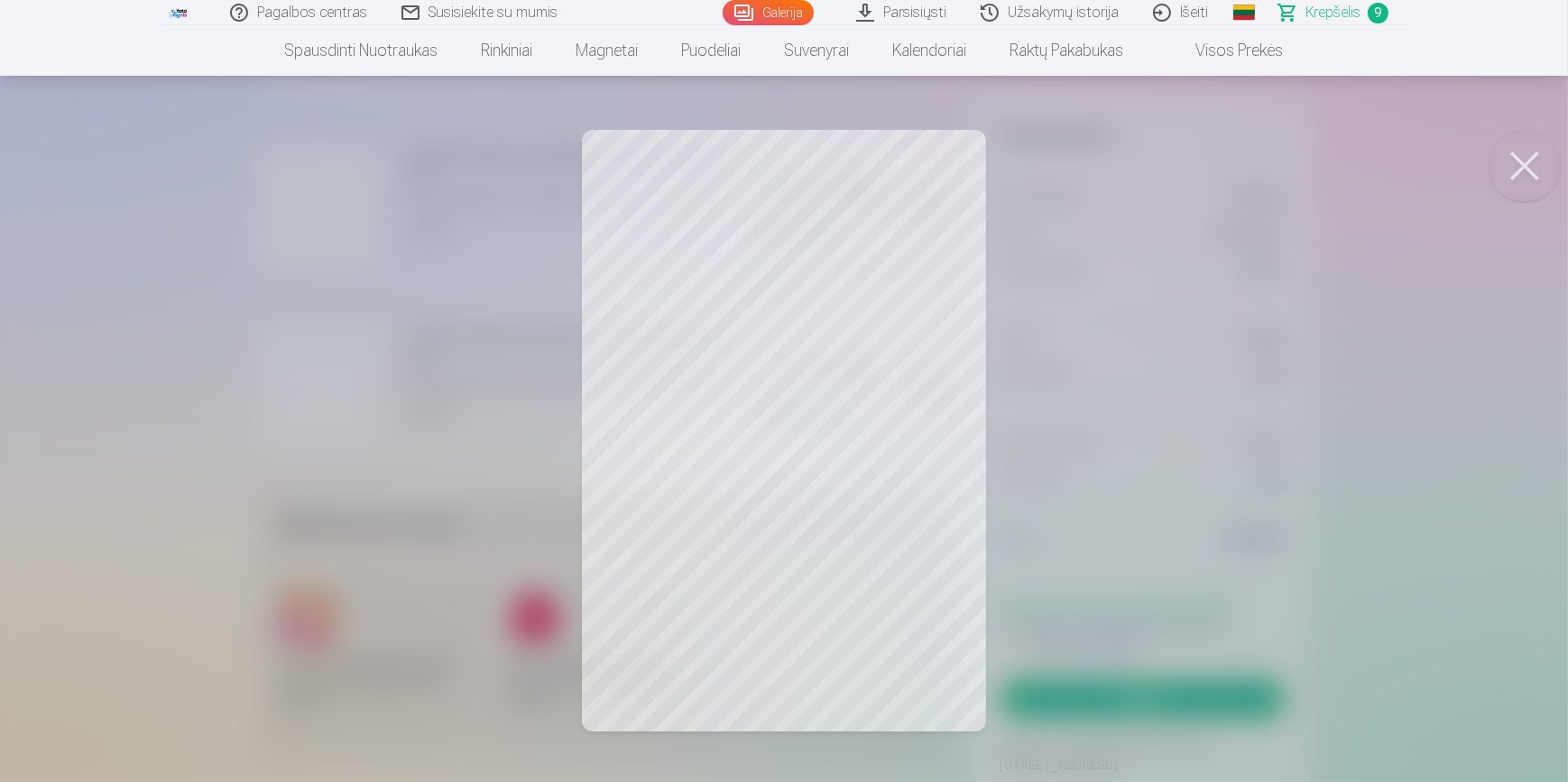
click at [1523, 164] on button at bounding box center [1524, 166] width 72 height 72
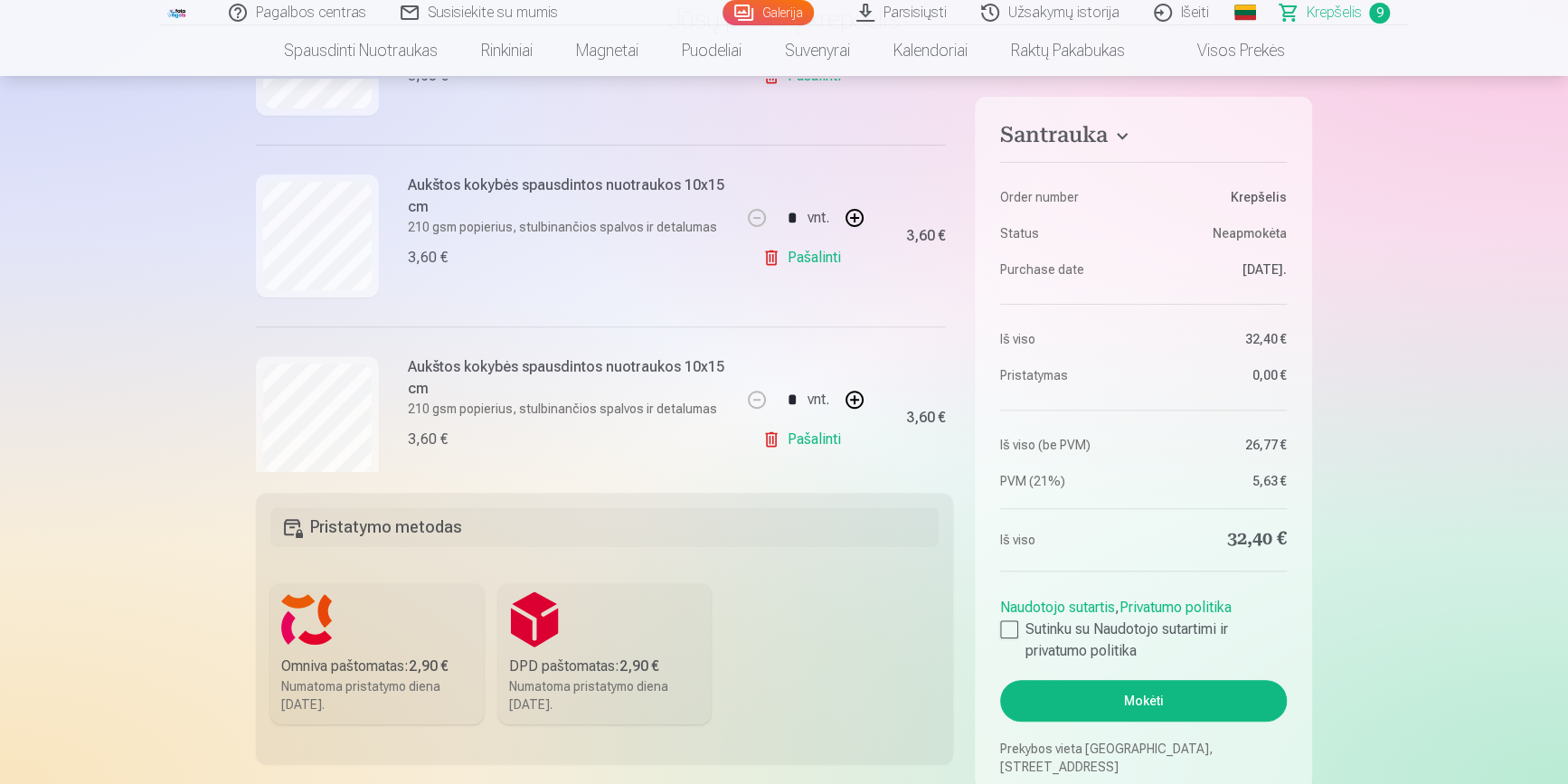
scroll to position [328, 0]
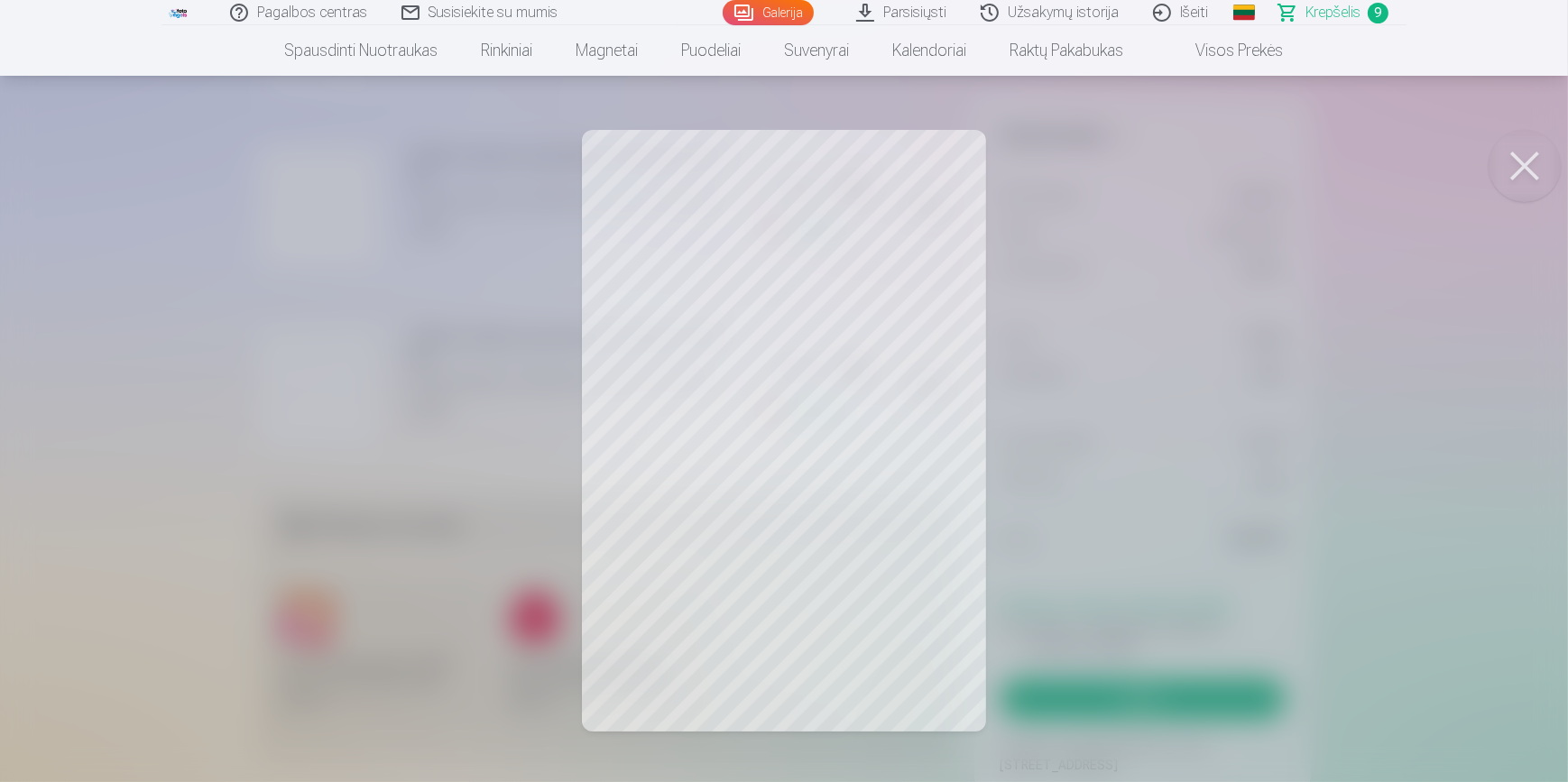
click at [1513, 162] on button at bounding box center [1524, 166] width 72 height 72
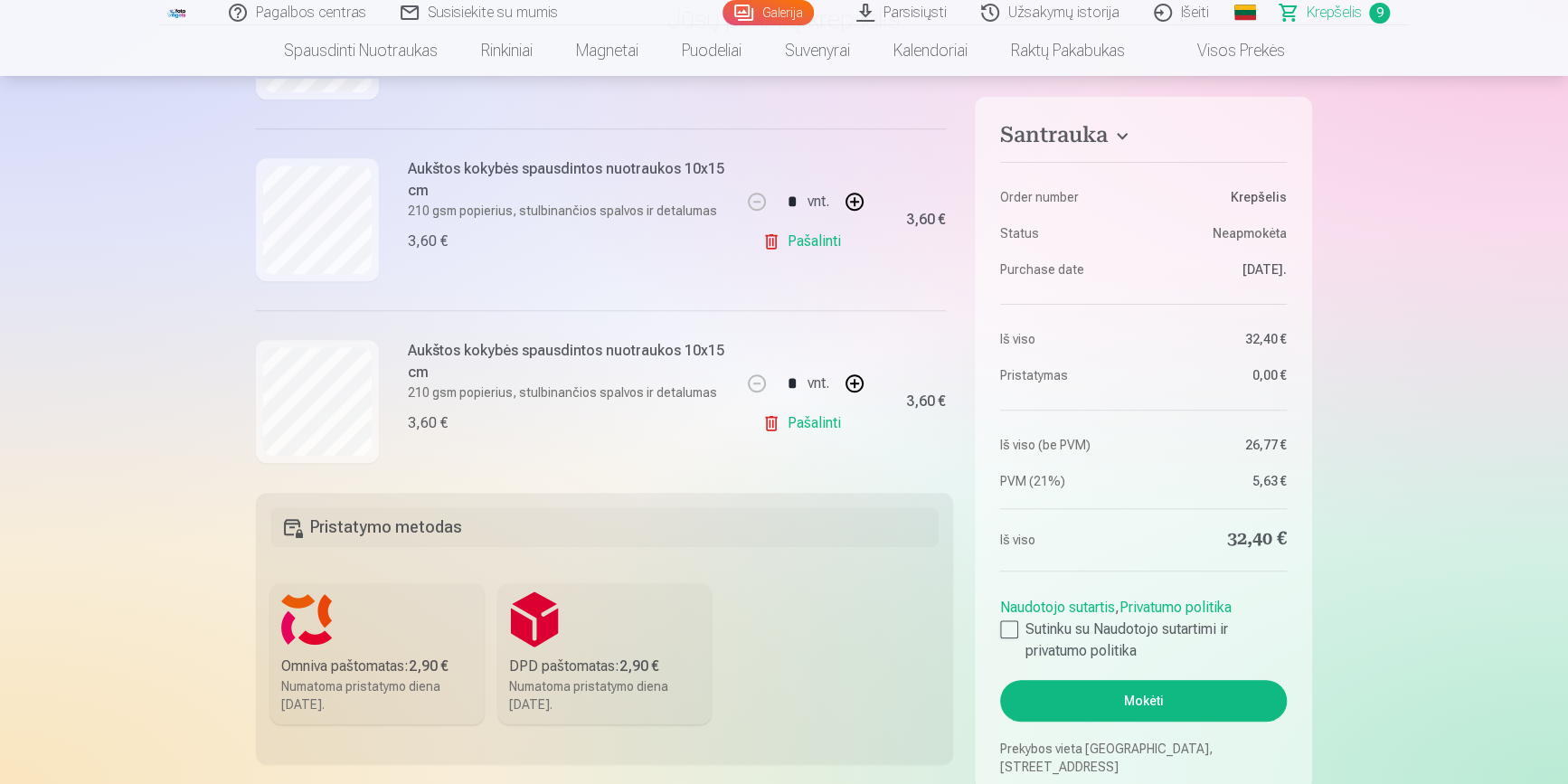
scroll to position [1232, 0]
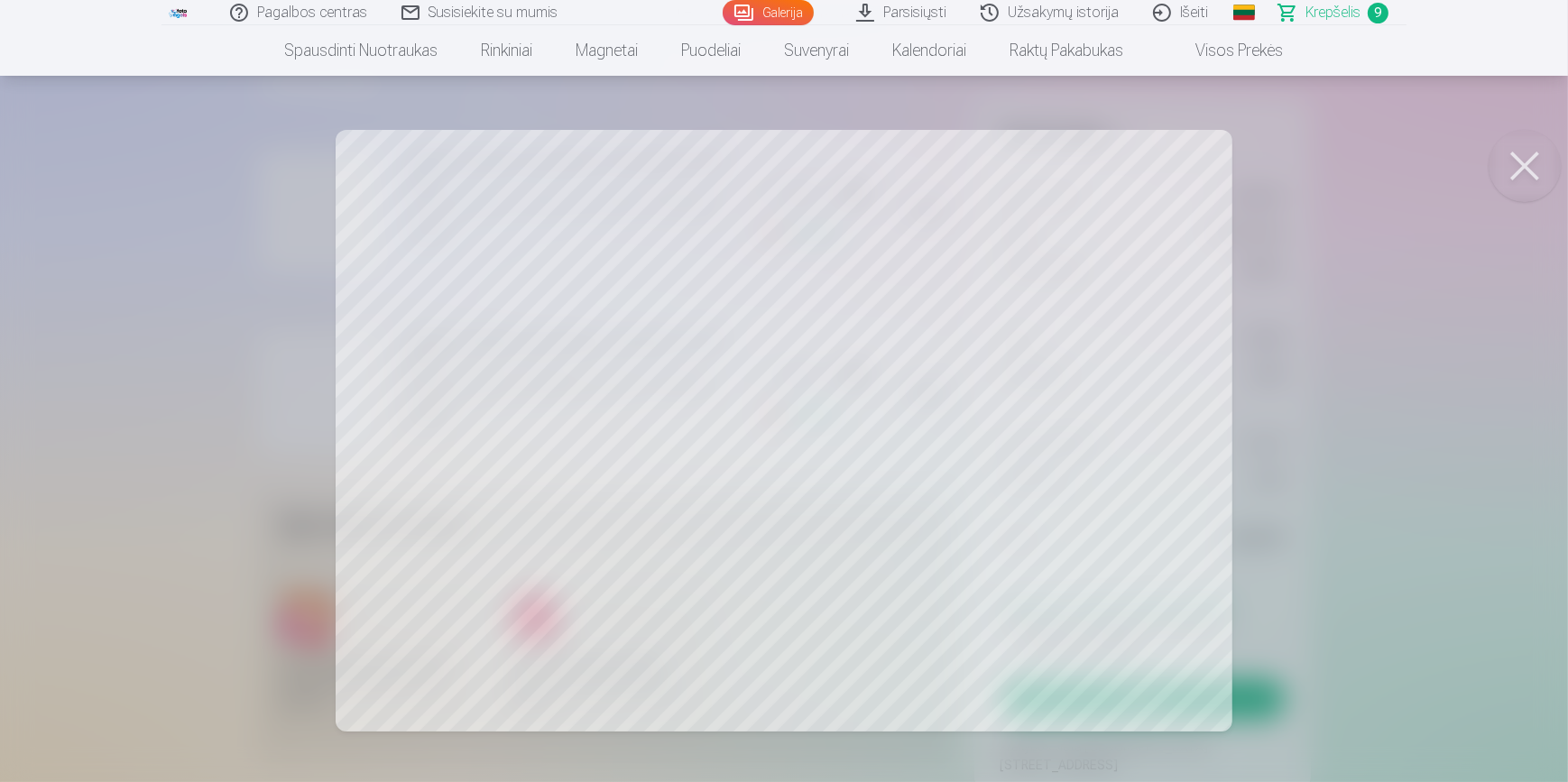
click at [1524, 158] on button at bounding box center [1524, 166] width 72 height 72
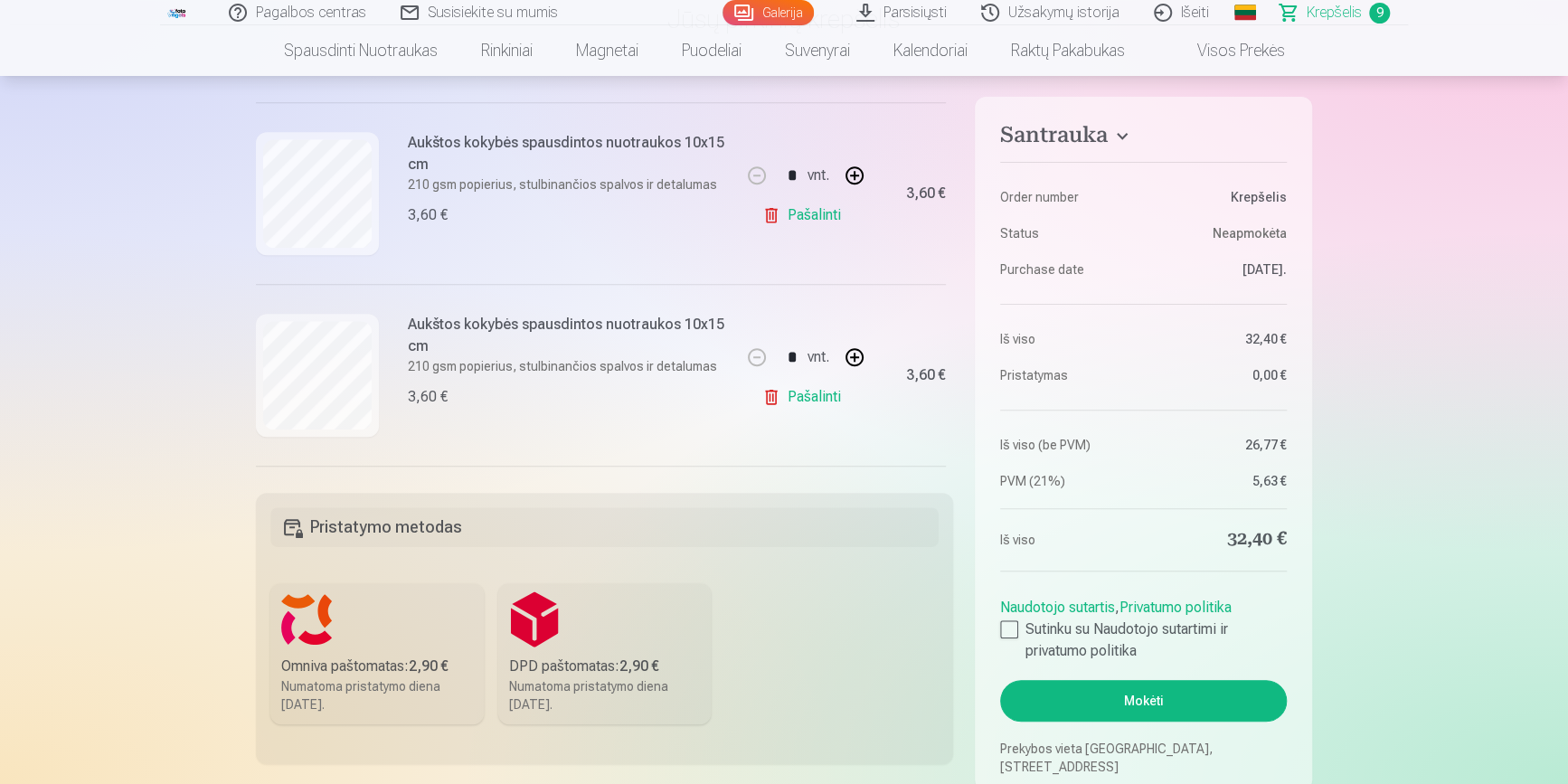
scroll to position [1068, 0]
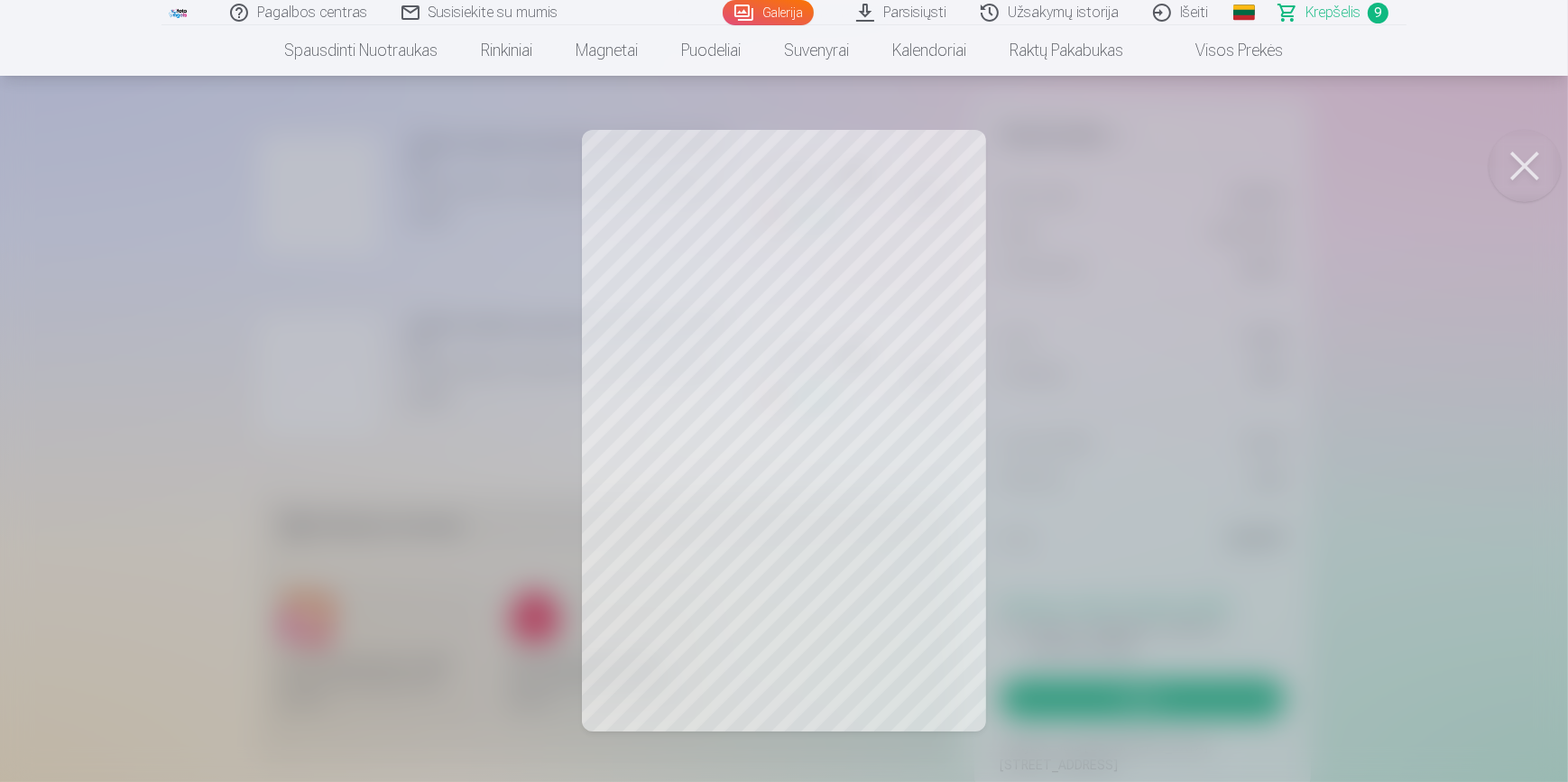
click at [1527, 168] on button at bounding box center [1524, 166] width 72 height 72
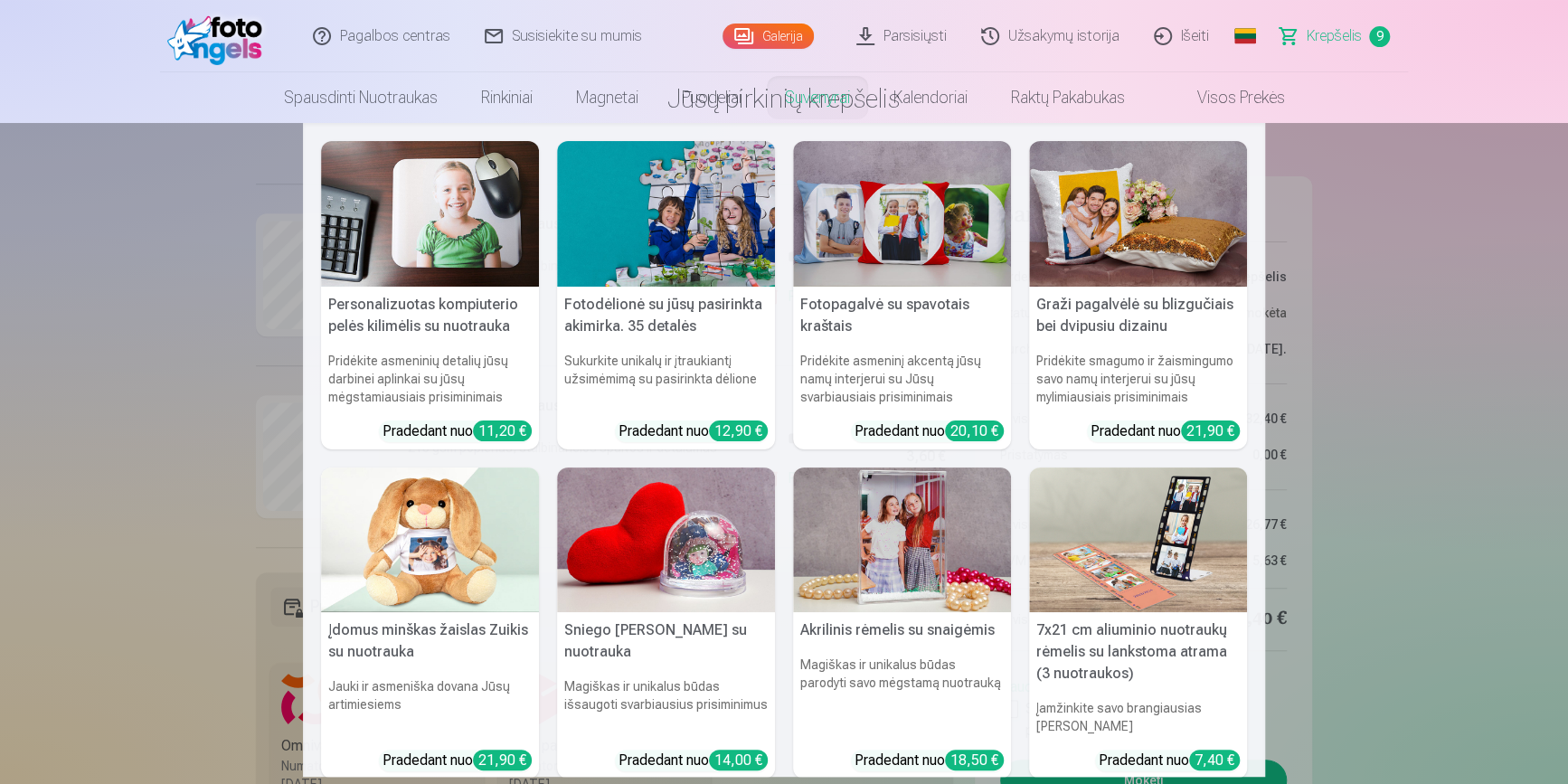
scroll to position [0, 0]
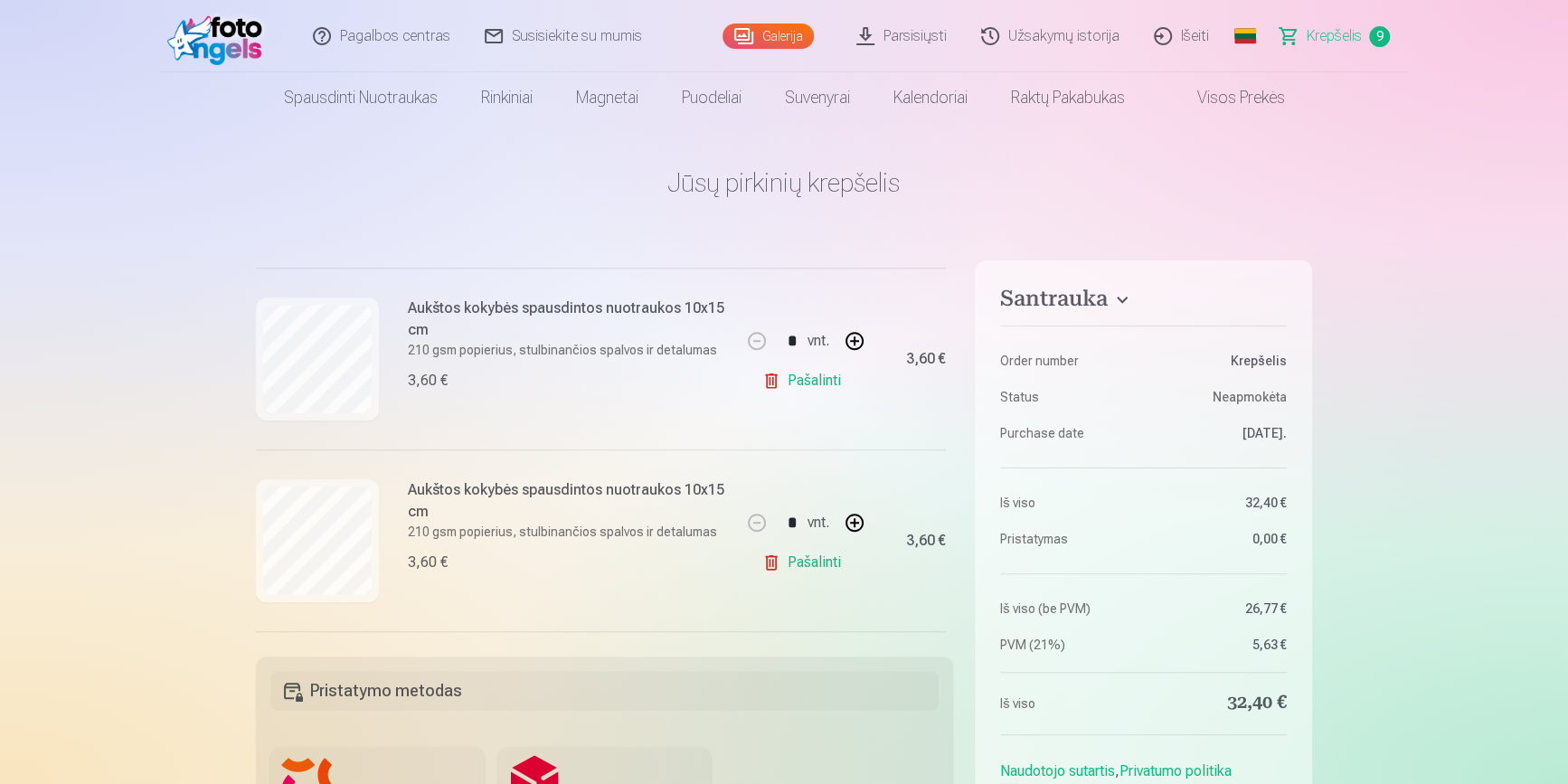
click at [787, 38] on link "Galerija" at bounding box center [768, 36] width 91 height 26
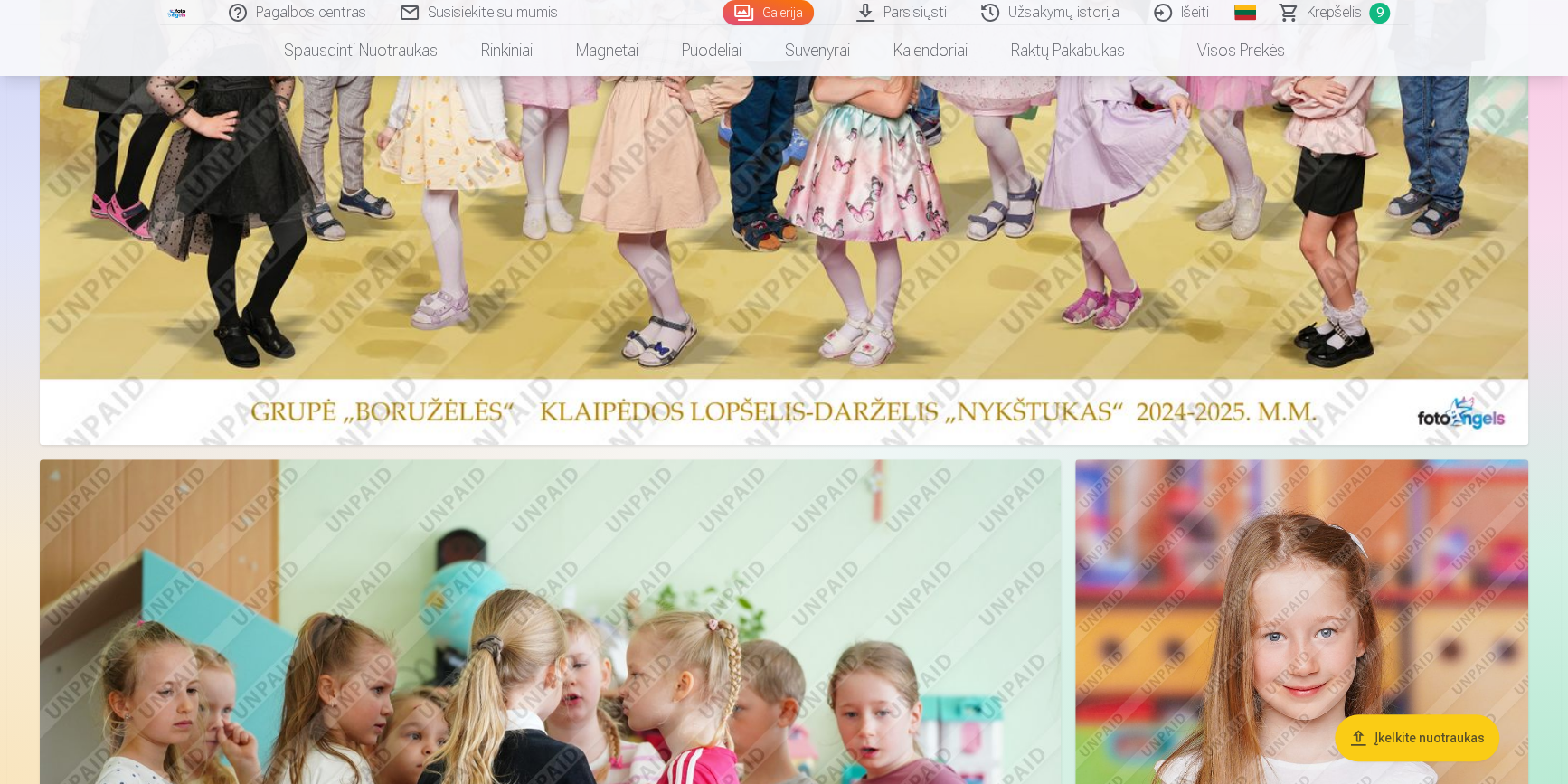
scroll to position [739, 0]
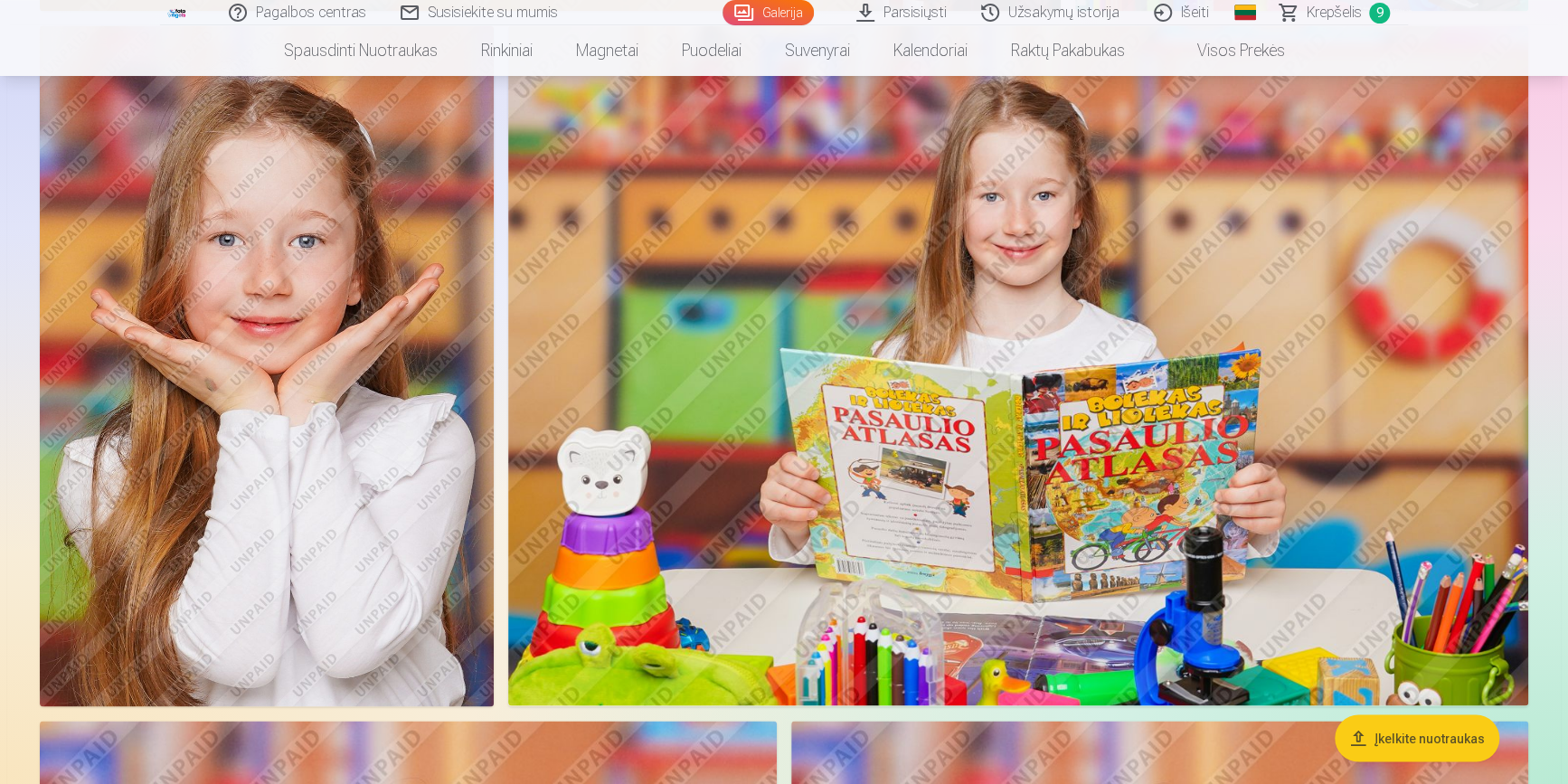
click at [1122, 465] on img at bounding box center [1017, 365] width 1019 height 680
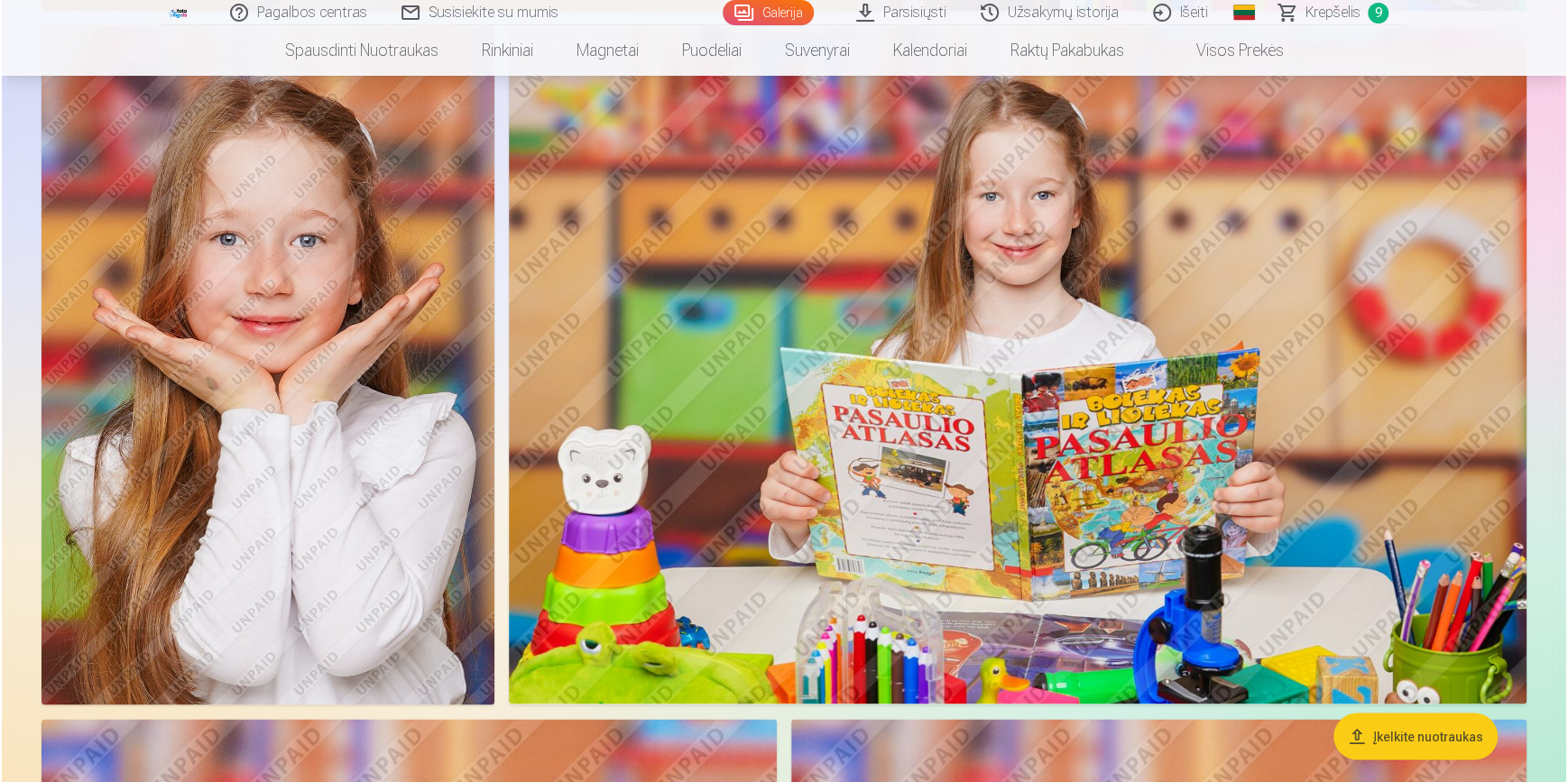
scroll to position [1642, 0]
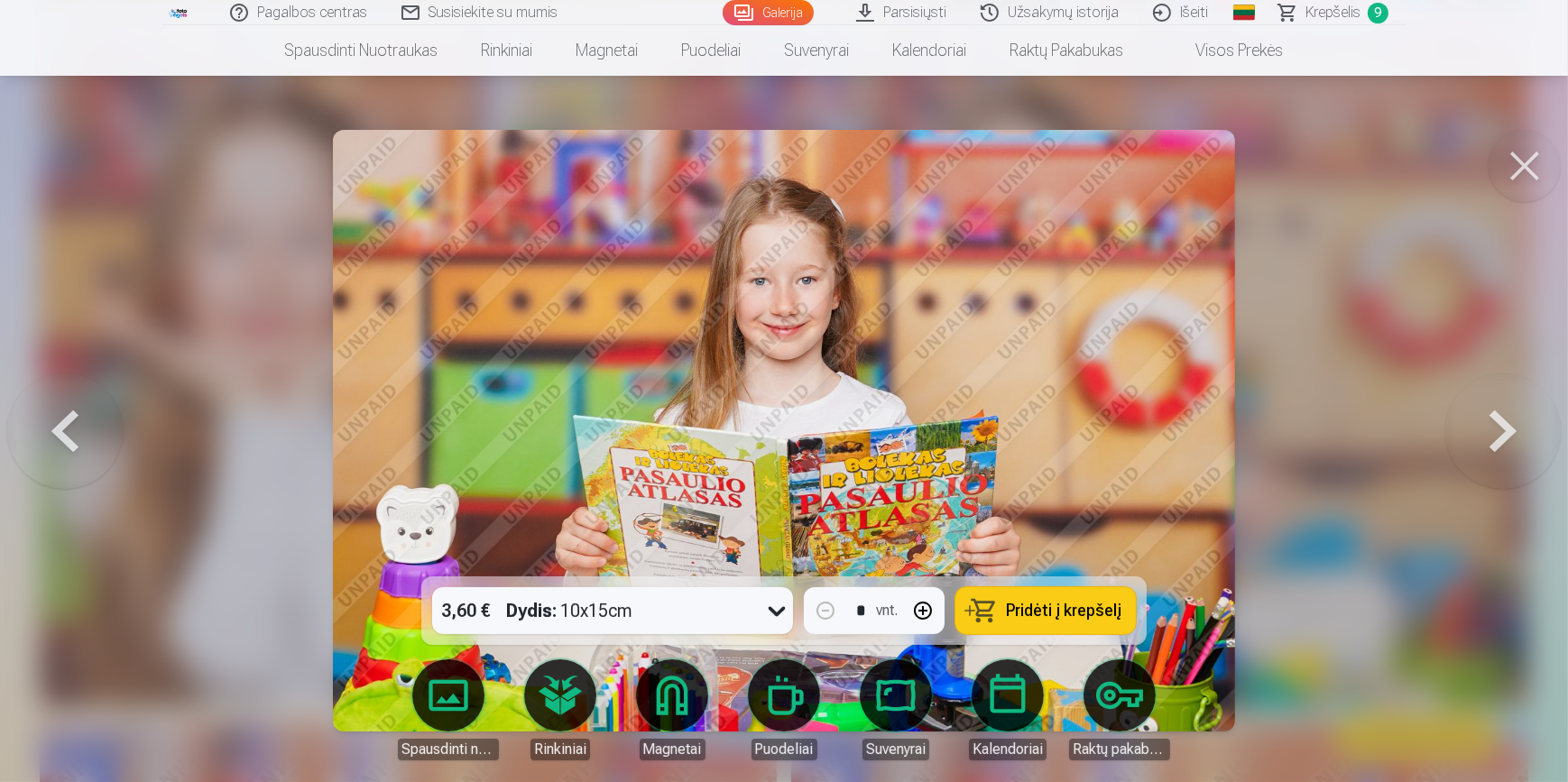
click at [1074, 613] on span "Pridėti į krepšelį" at bounding box center [1063, 610] width 116 height 16
click at [1517, 162] on button at bounding box center [1524, 166] width 72 height 72
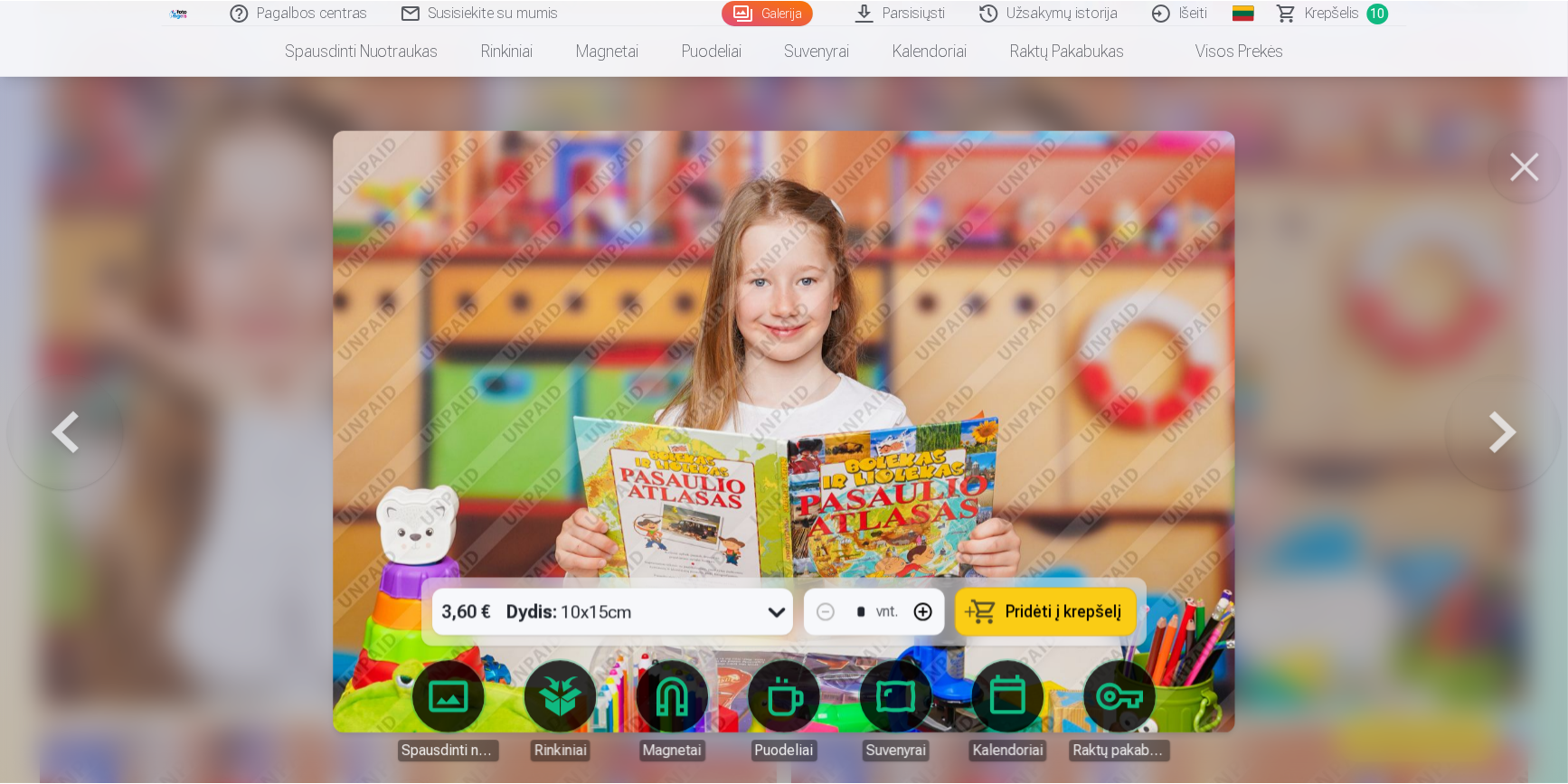
scroll to position [1644, 0]
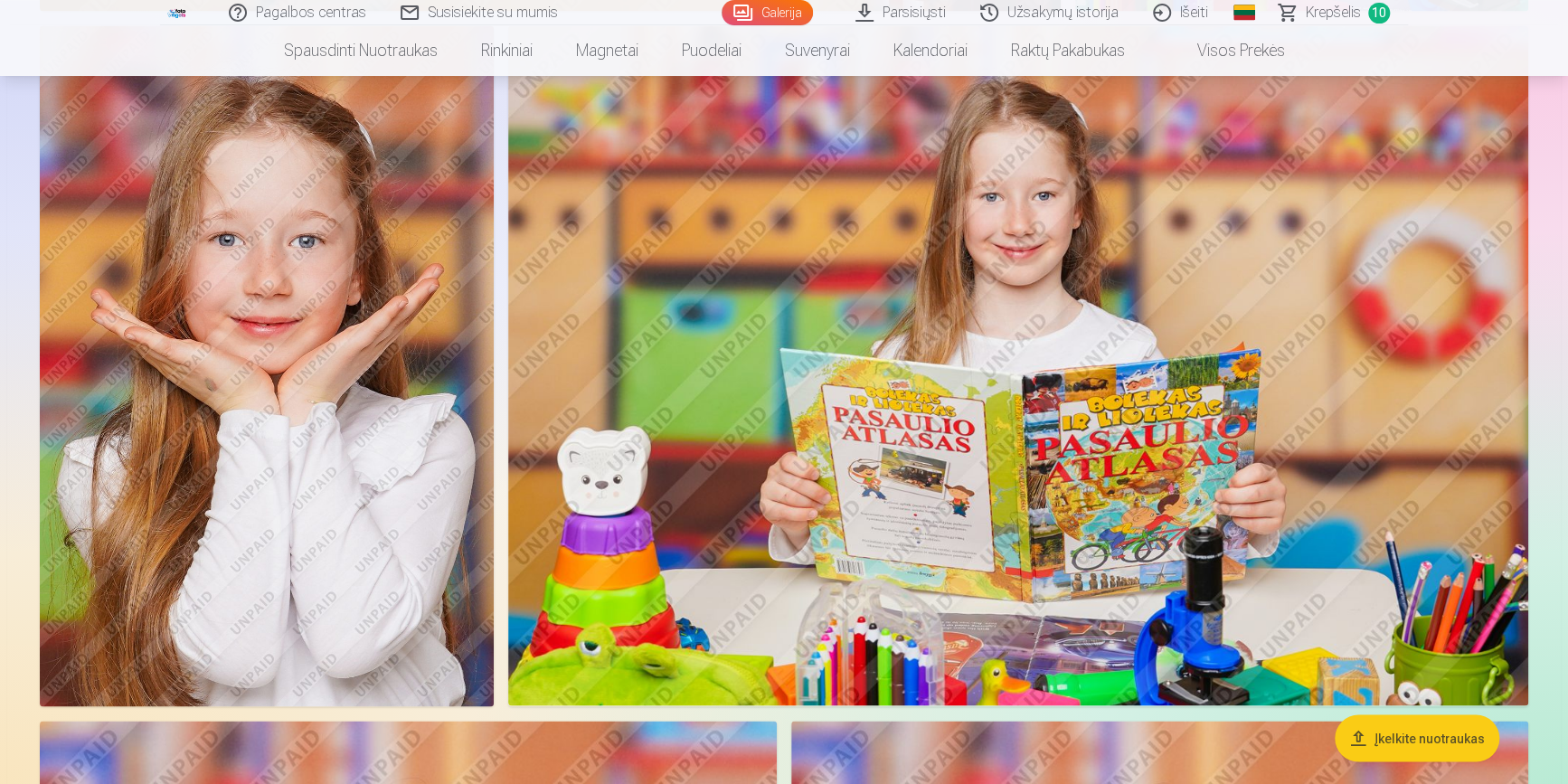
drag, startPoint x: 377, startPoint y: 525, endPoint x: 211, endPoint y: 413, distance: 200.2
click at [211, 413] on img at bounding box center [267, 365] width 454 height 681
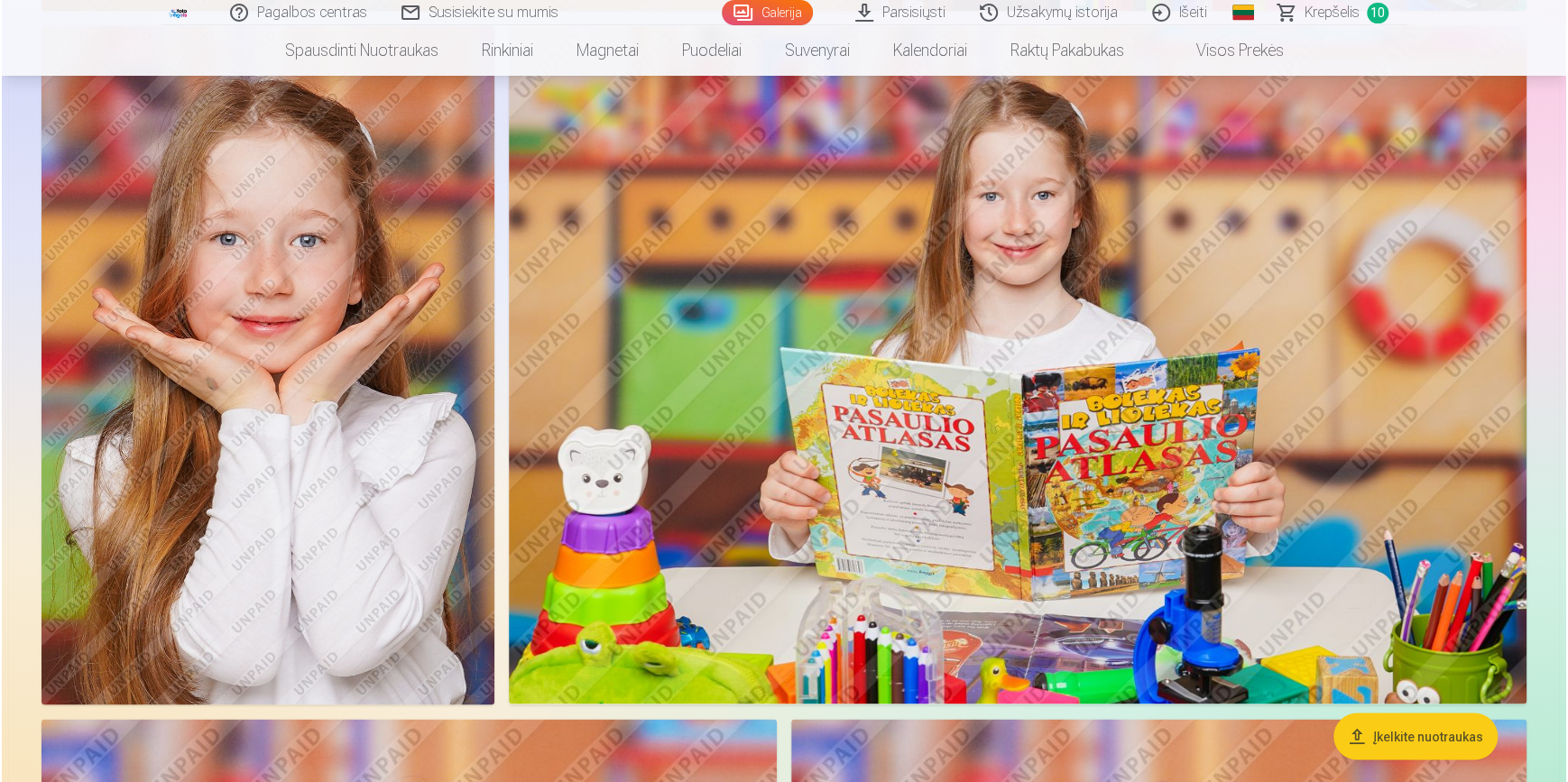
scroll to position [1642, 0]
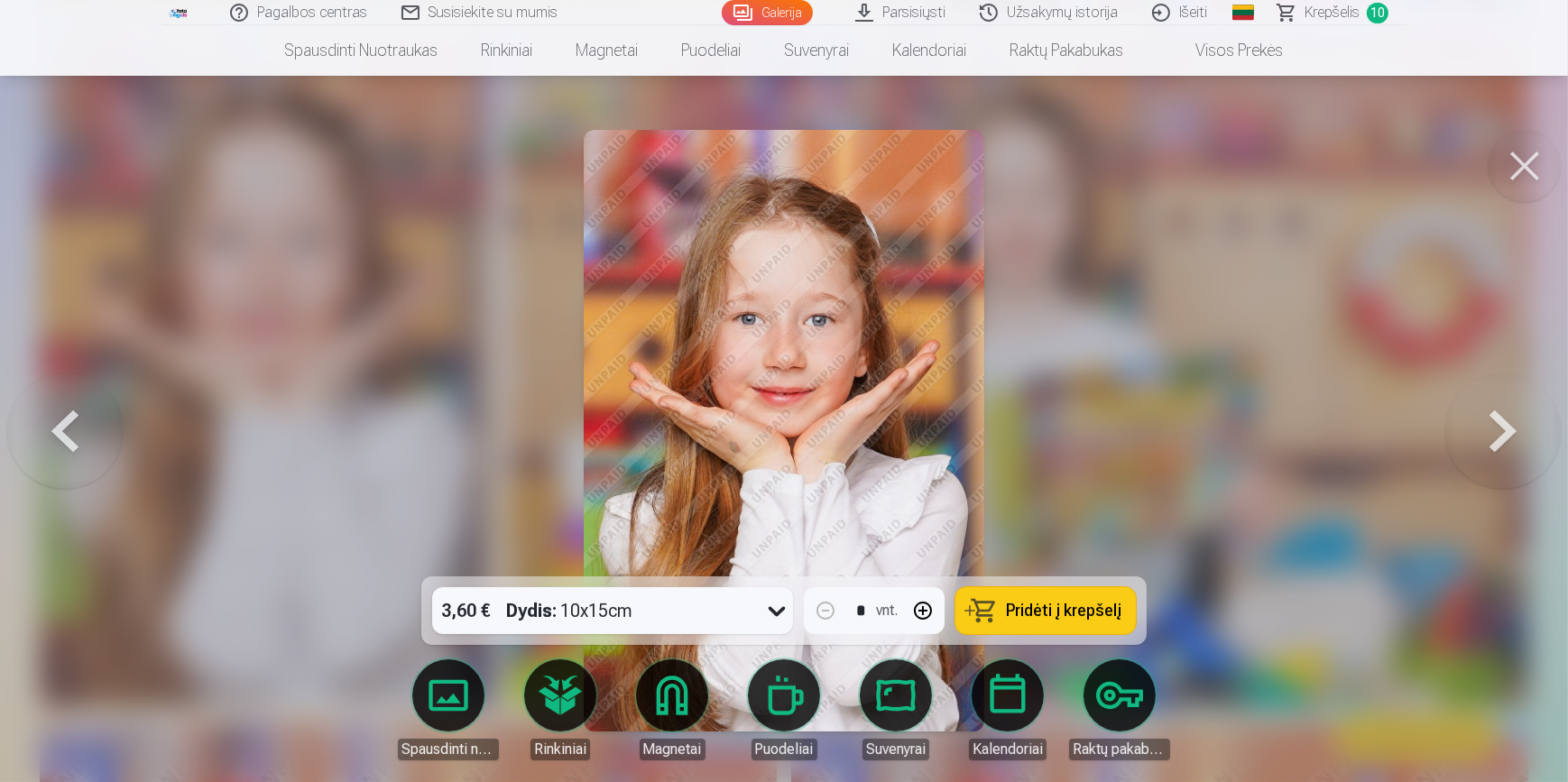
click at [768, 610] on icon at bounding box center [776, 611] width 28 height 28
click at [1017, 605] on span "Pridėti į krepšelį" at bounding box center [1063, 610] width 116 height 16
click at [1530, 170] on button at bounding box center [1524, 166] width 72 height 72
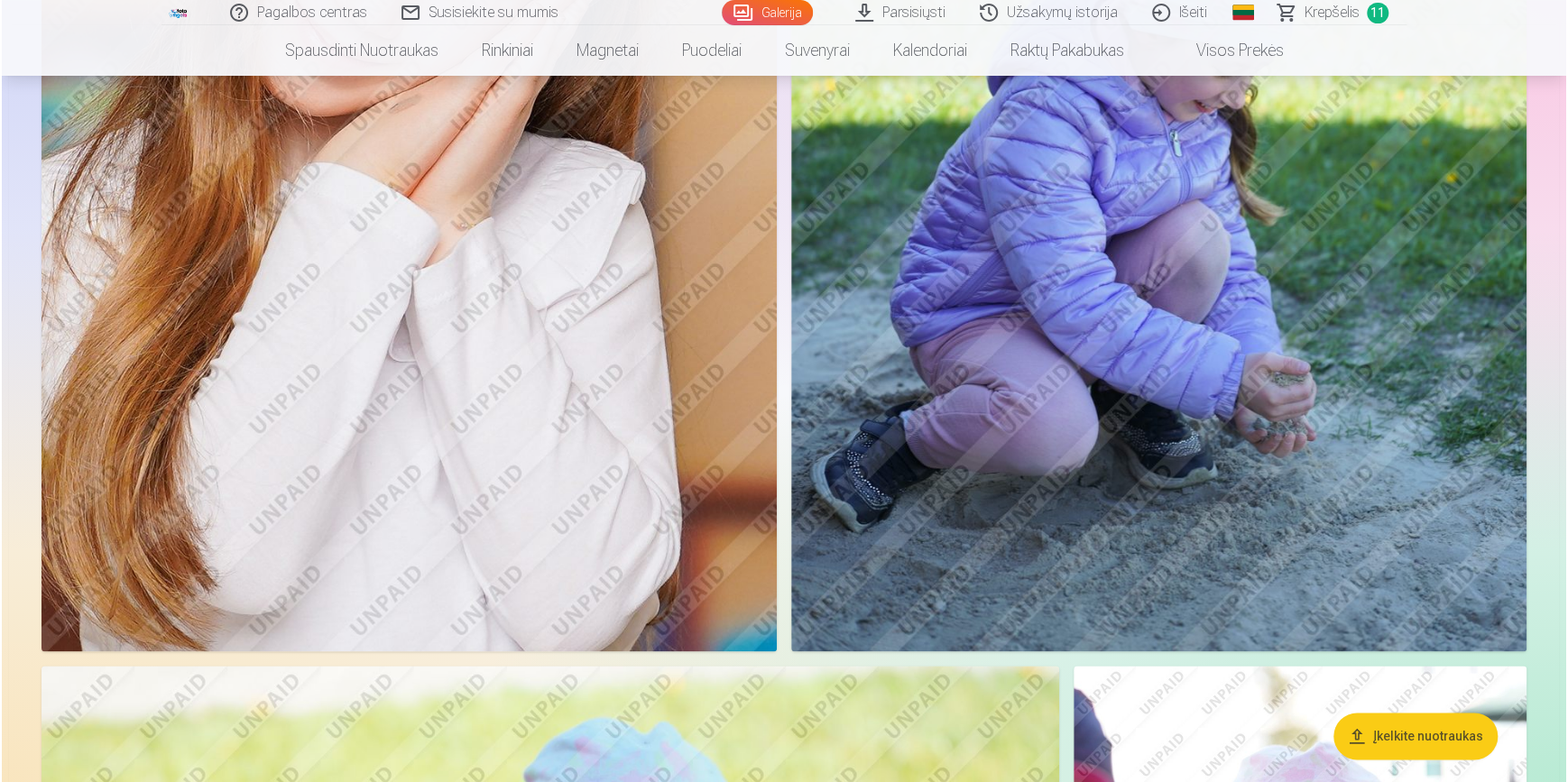
scroll to position [5001, 0]
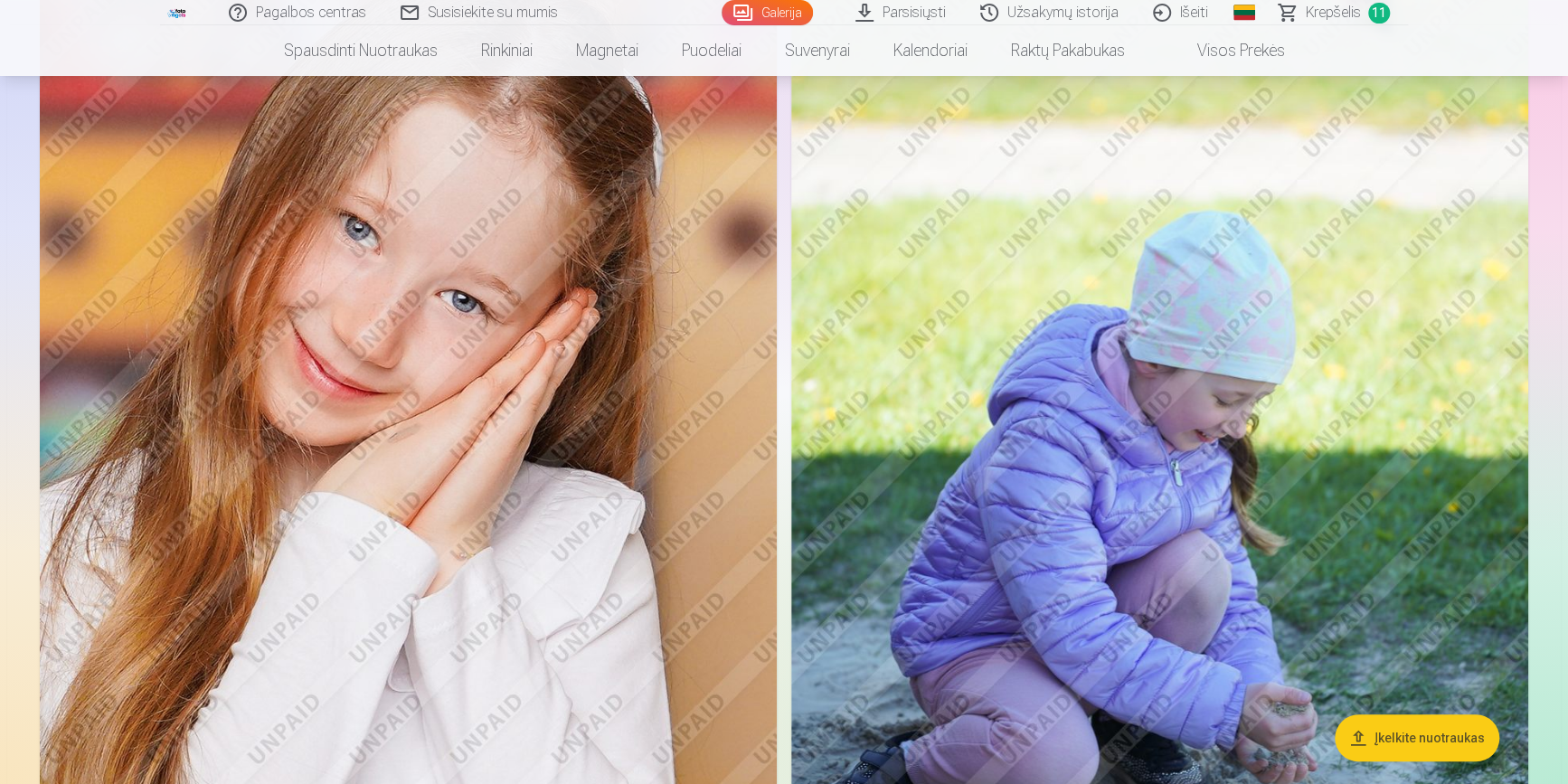
click at [475, 410] on img at bounding box center [408, 429] width 737 height 1106
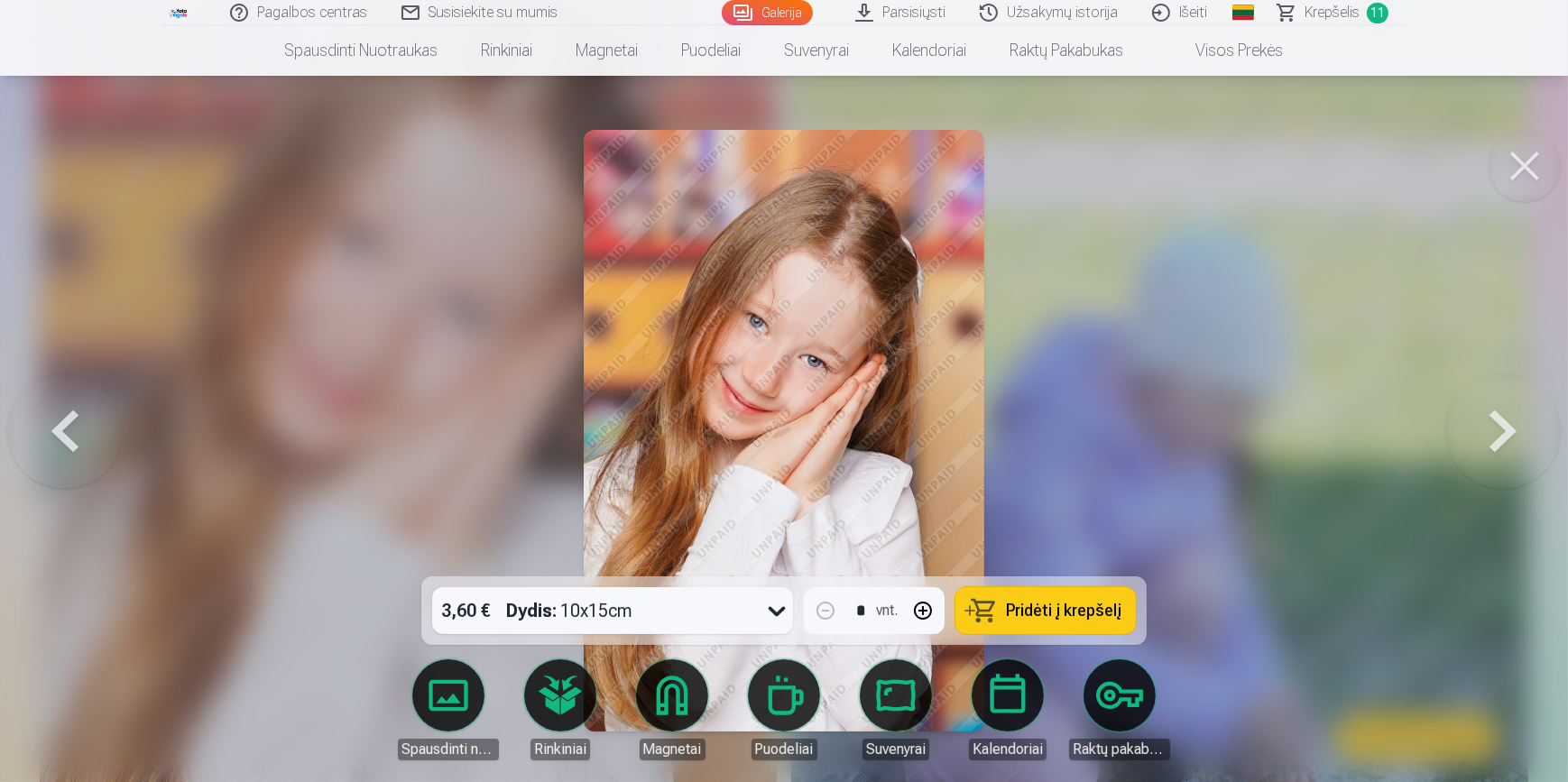
click at [1526, 166] on button at bounding box center [1524, 166] width 72 height 72
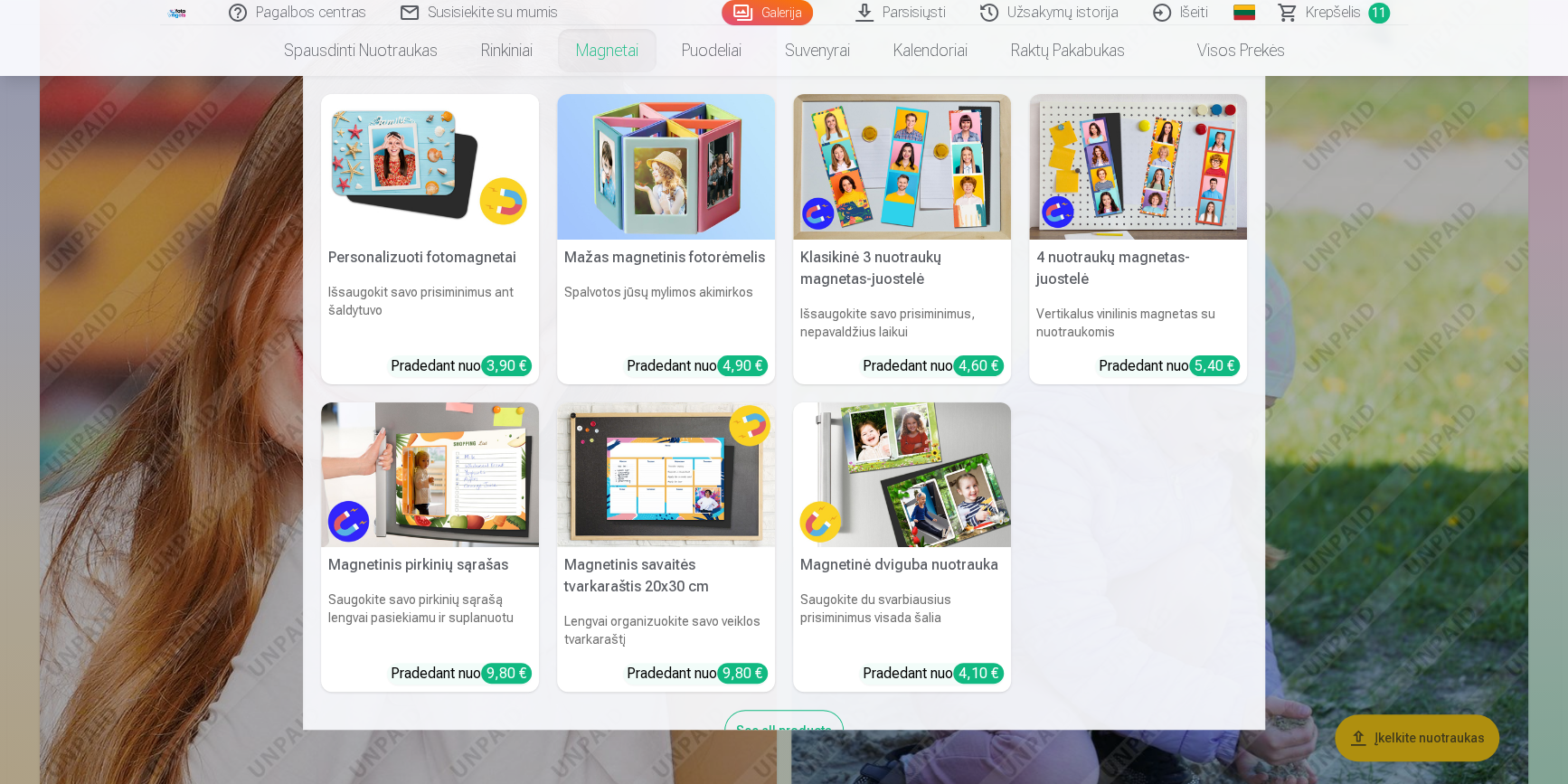
click at [1401, 600] on nav "Personalizuoti fotomagnetai Išsaugokit savo prisiminimus ant šaldytuvo Pradedan…" at bounding box center [784, 402] width 1568 height 654
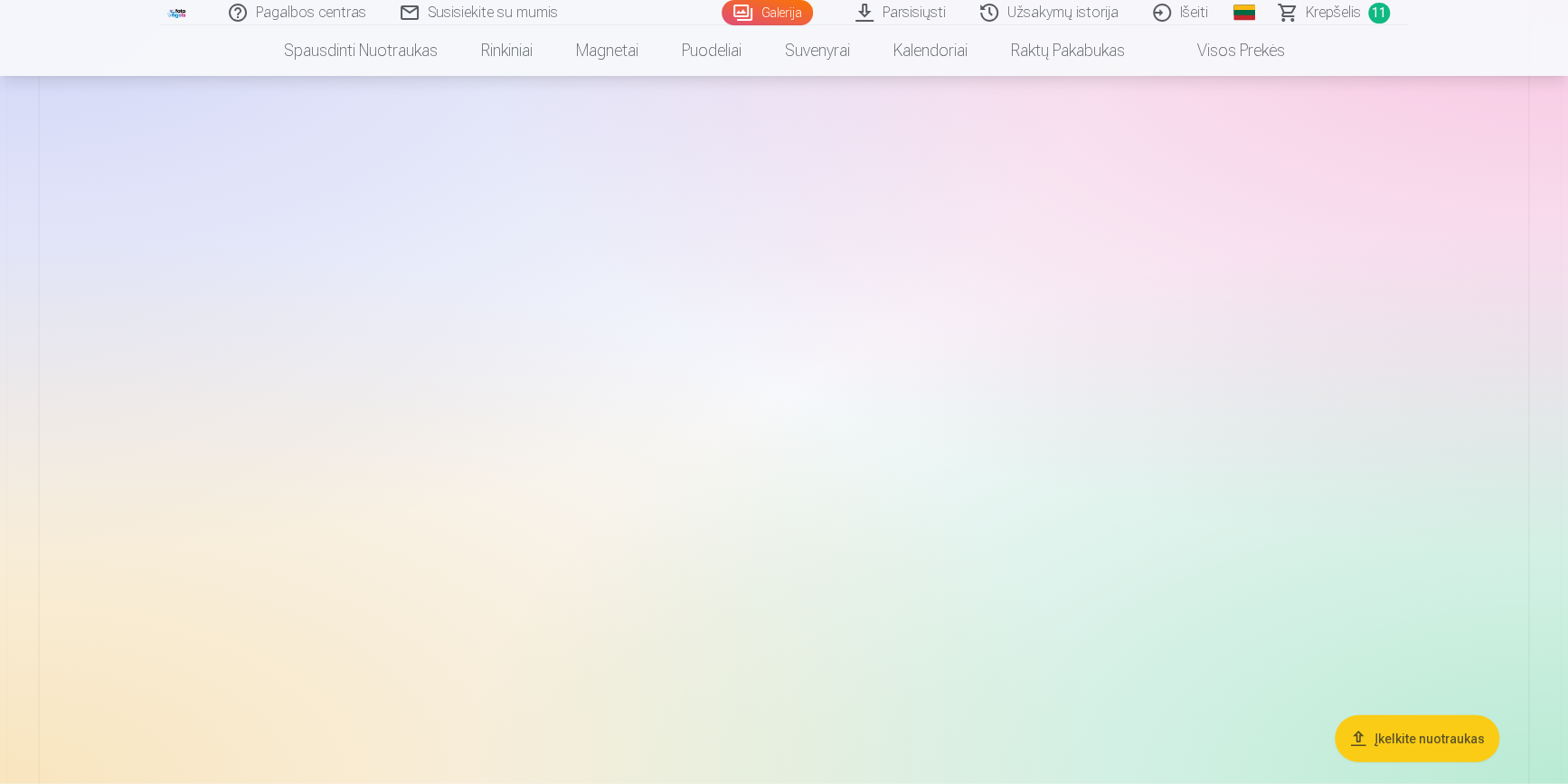
scroll to position [11576, 0]
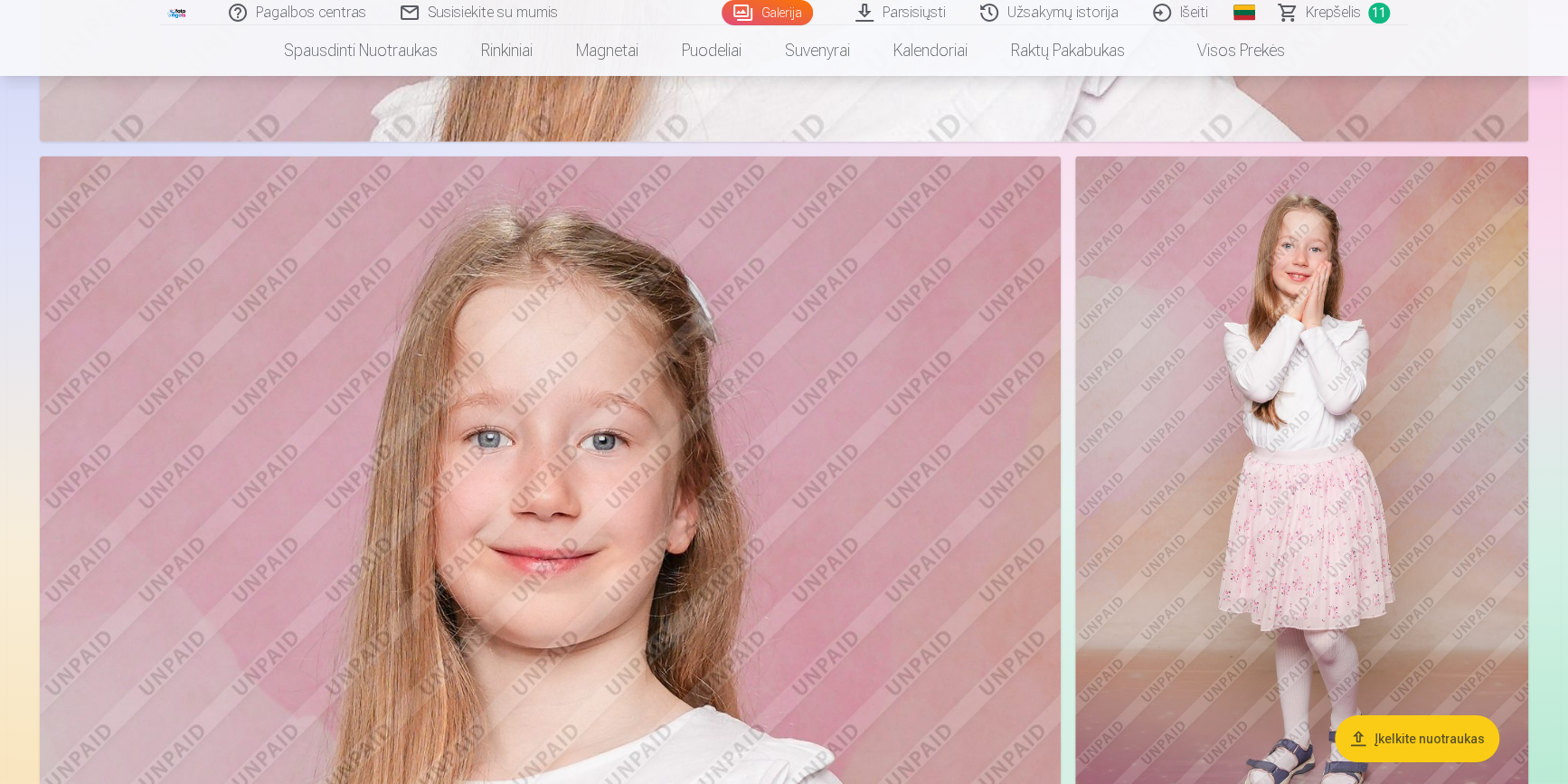
click at [1317, 439] on img at bounding box center [1301, 496] width 453 height 680
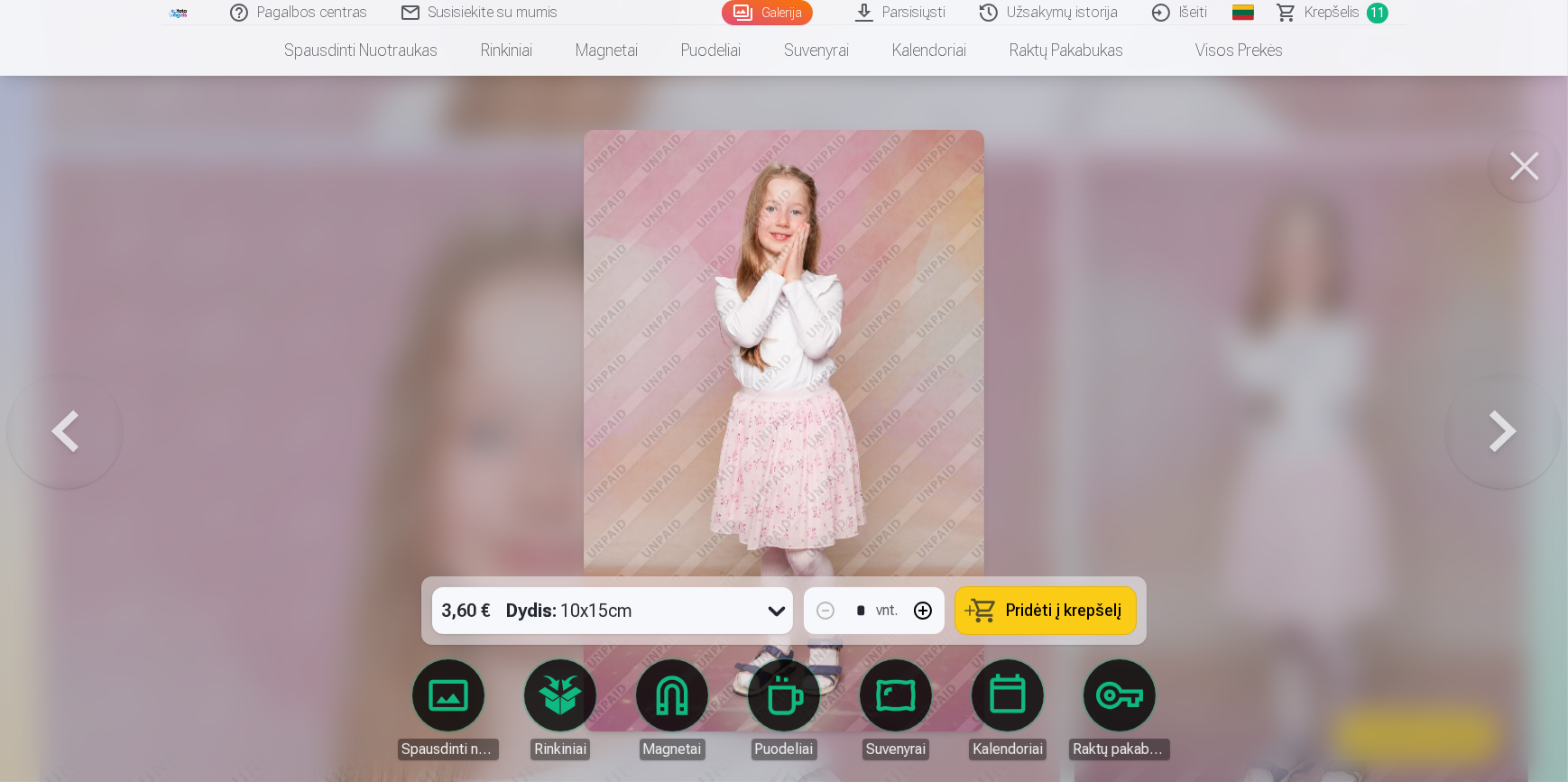
click at [1533, 165] on button at bounding box center [1524, 166] width 72 height 72
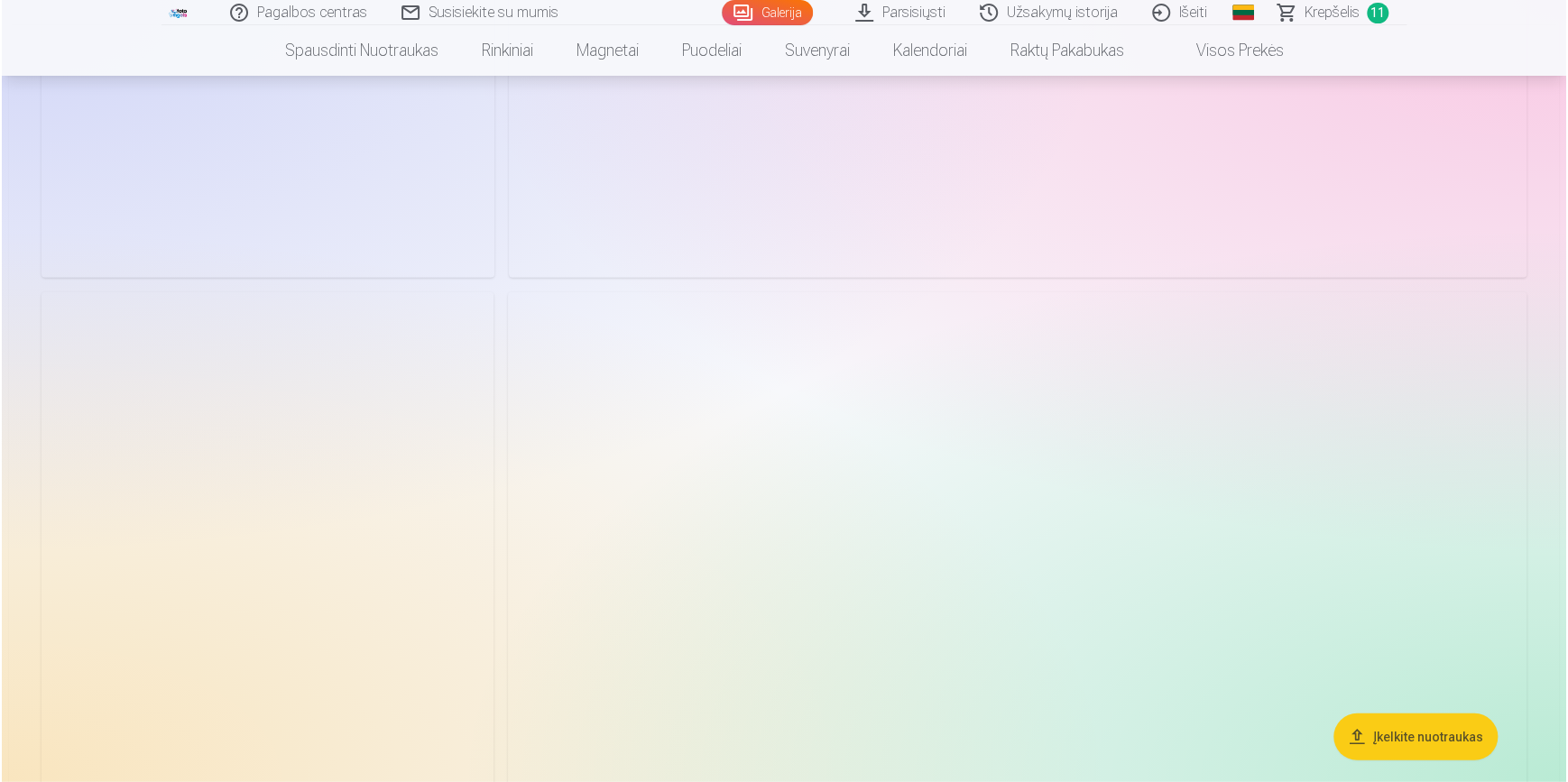
scroll to position [15809, 0]
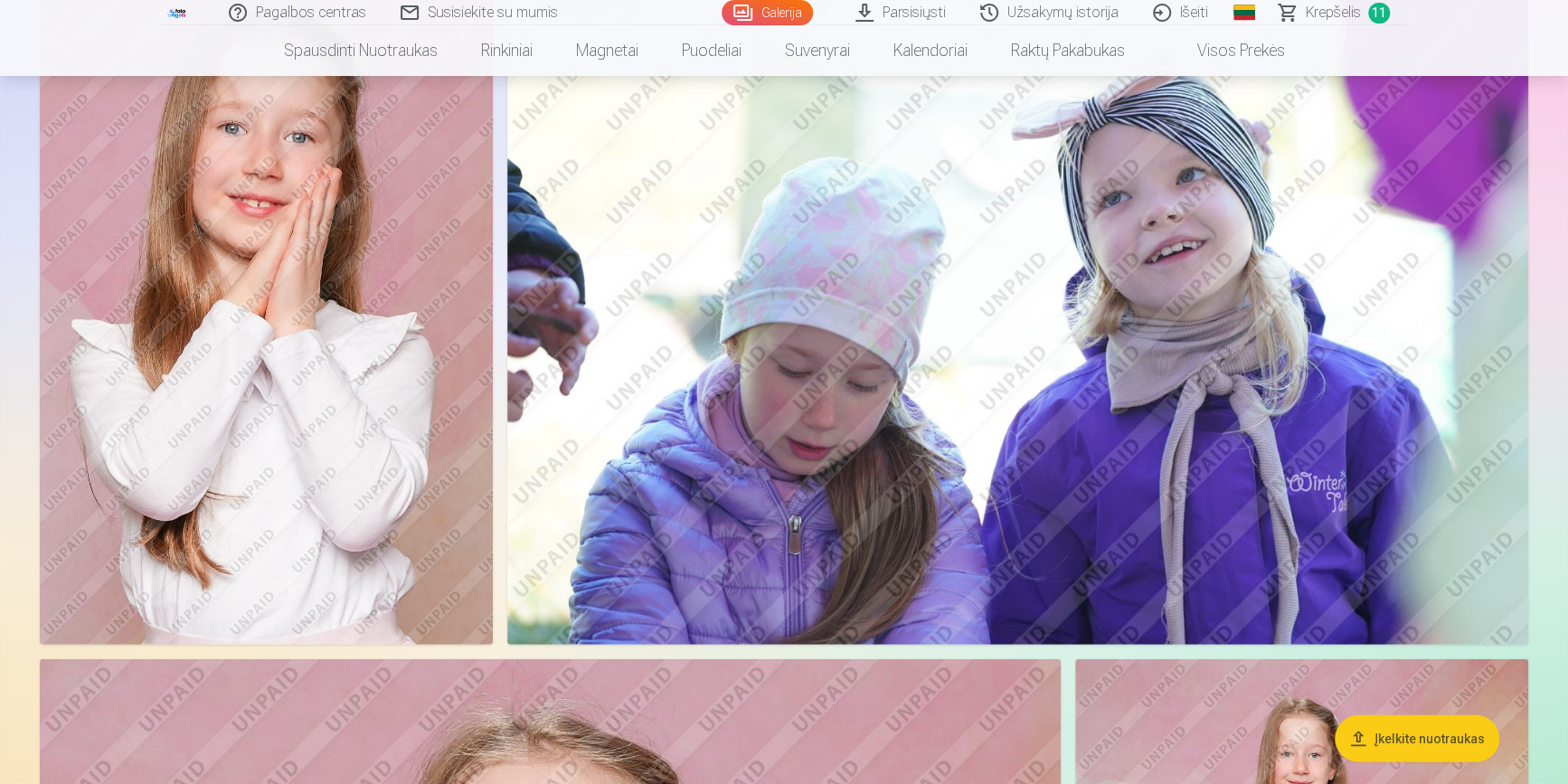
click at [284, 438] on img at bounding box center [266, 305] width 453 height 680
